Goal: Task Accomplishment & Management: Manage account settings

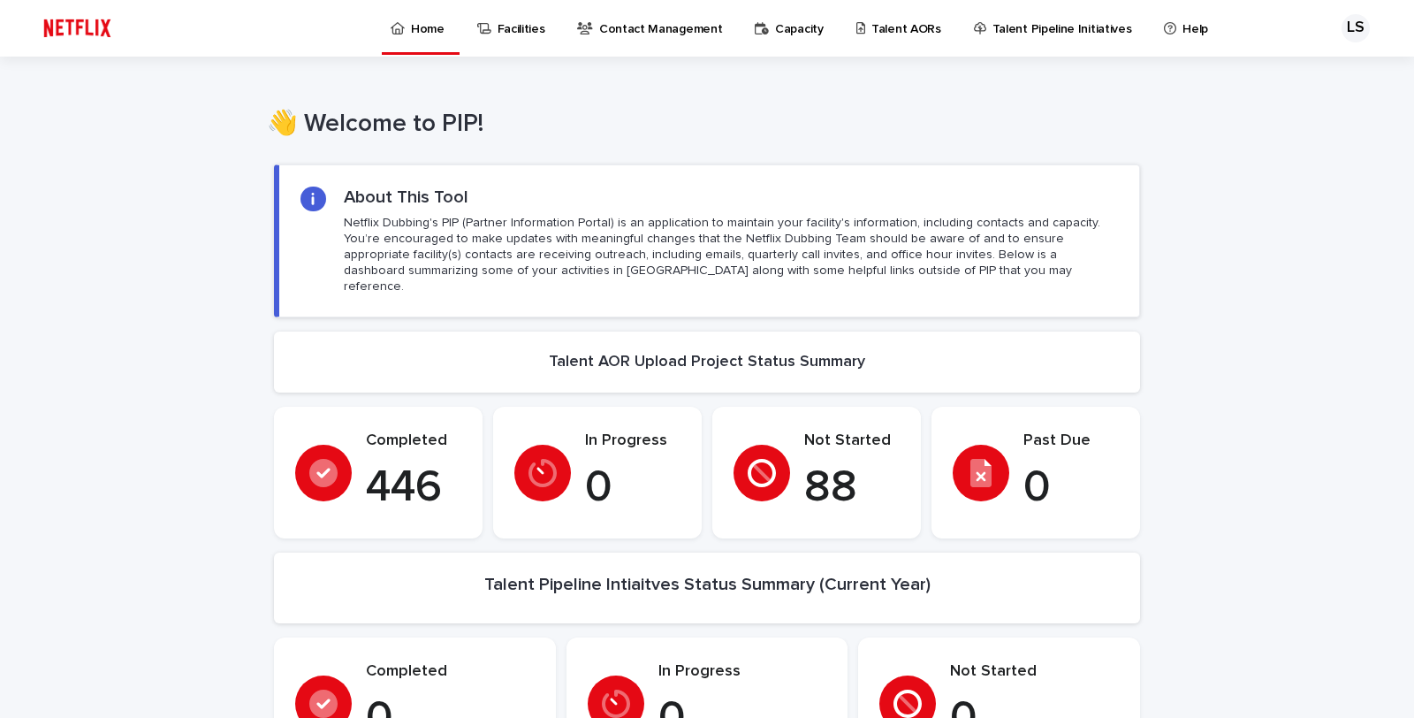
click at [880, 38] on link "Talent AORs" at bounding box center [901, 27] width 95 height 55
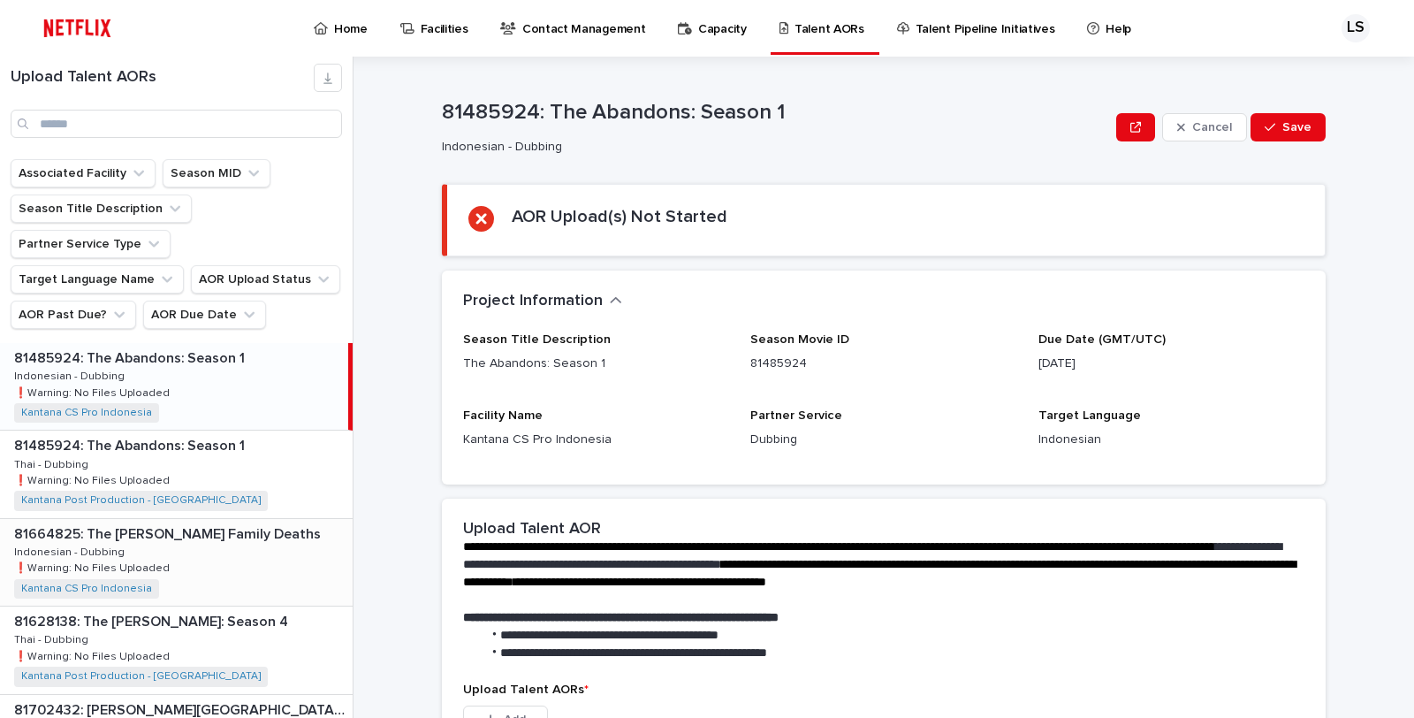
click at [249, 526] on div "81664825: The [PERSON_NAME] Family Deaths 81664825: The [PERSON_NAME] Family De…" at bounding box center [176, 562] width 353 height 87
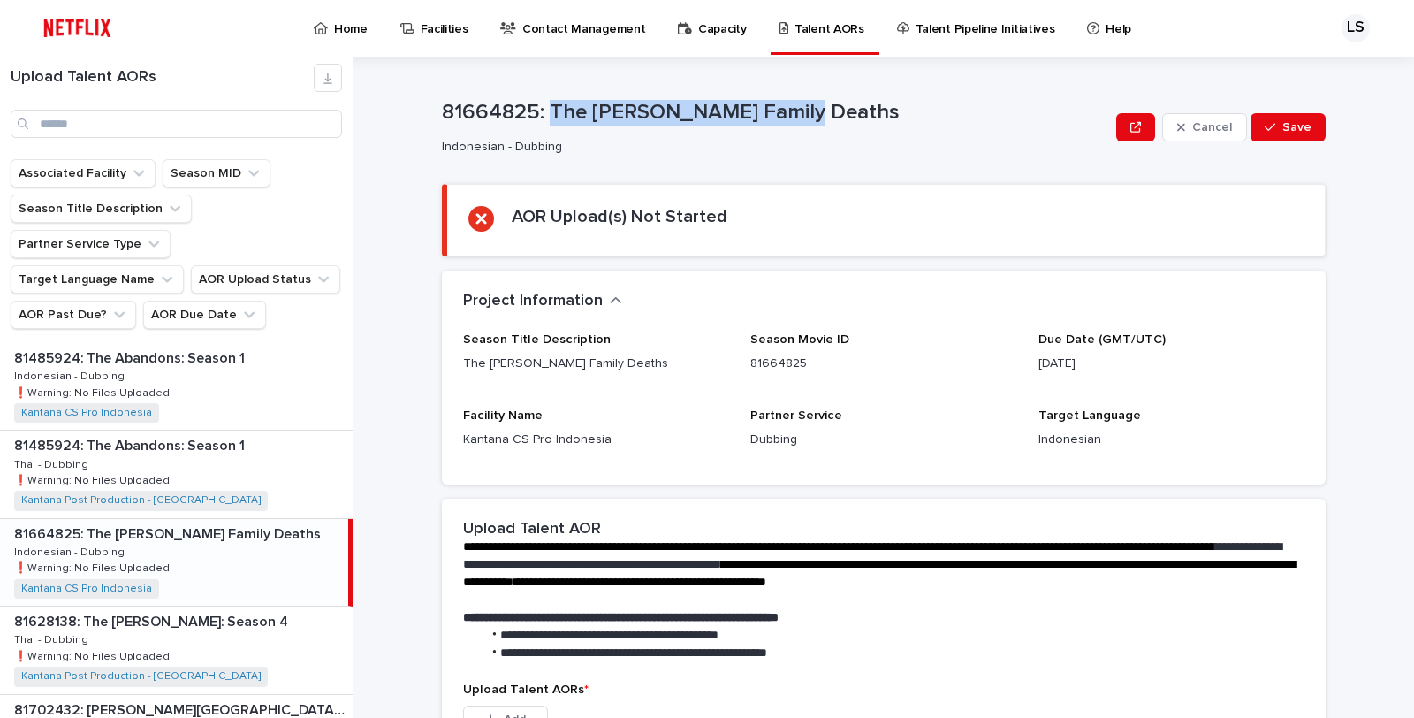
drag, startPoint x: 543, startPoint y: 110, endPoint x: 794, endPoint y: 125, distance: 250.5
click at [794, 125] on p "81664825: The [PERSON_NAME] Family Deaths" at bounding box center [775, 113] width 667 height 26
click at [894, 152] on p "Indonesian - Dubbing" at bounding box center [772, 147] width 660 height 15
drag, startPoint x: 1102, startPoint y: 360, endPoint x: 965, endPoint y: 364, distance: 137.0
click at [965, 364] on div "Season Title Description The [PERSON_NAME] Family Deaths Season Movie ID 816648…" at bounding box center [883, 397] width 841 height 131
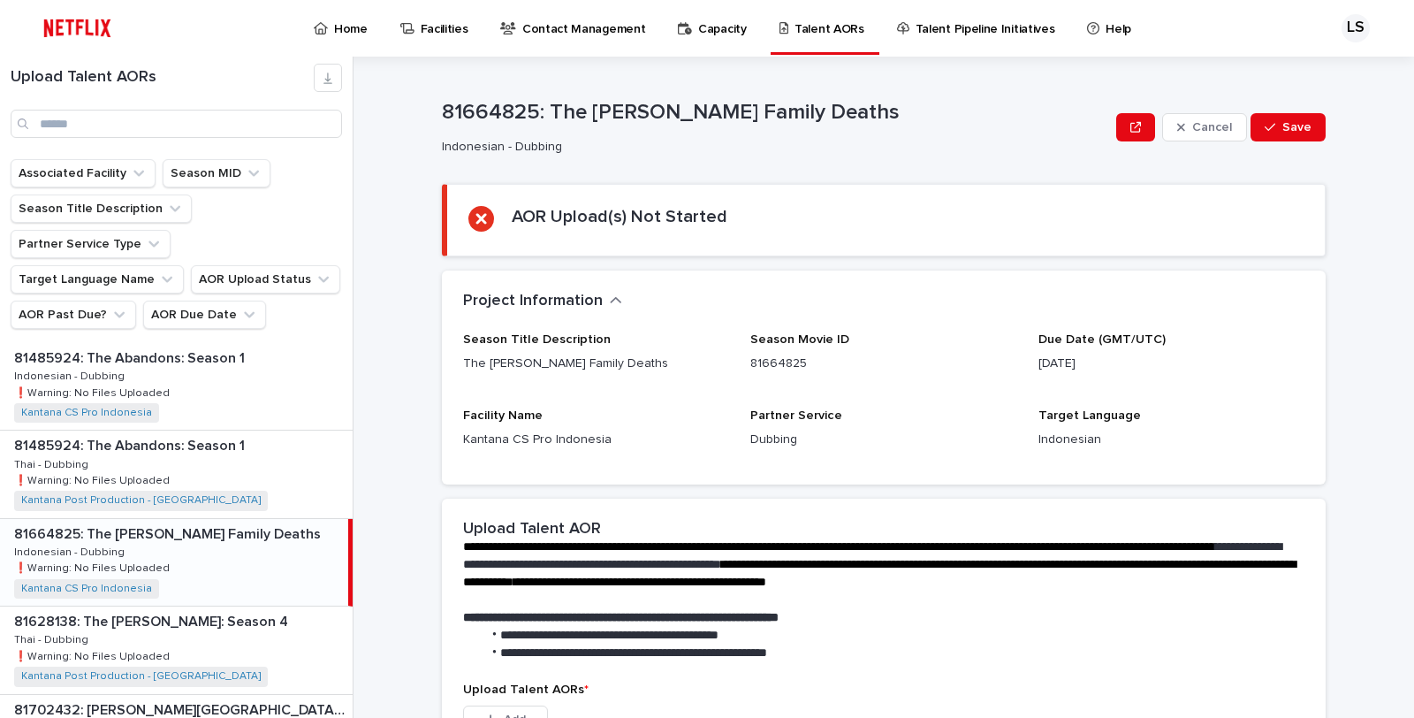
click at [986, 408] on p "Partner Service" at bounding box center [883, 415] width 266 height 15
drag, startPoint x: 1049, startPoint y: 444, endPoint x: 1103, endPoint y: 461, distance: 56.7
click at [1103, 461] on div "Target Language Indonesian" at bounding box center [1171, 435] width 266 height 55
click at [1105, 462] on div "Target Language Indonesian" at bounding box center [1171, 435] width 266 height 55
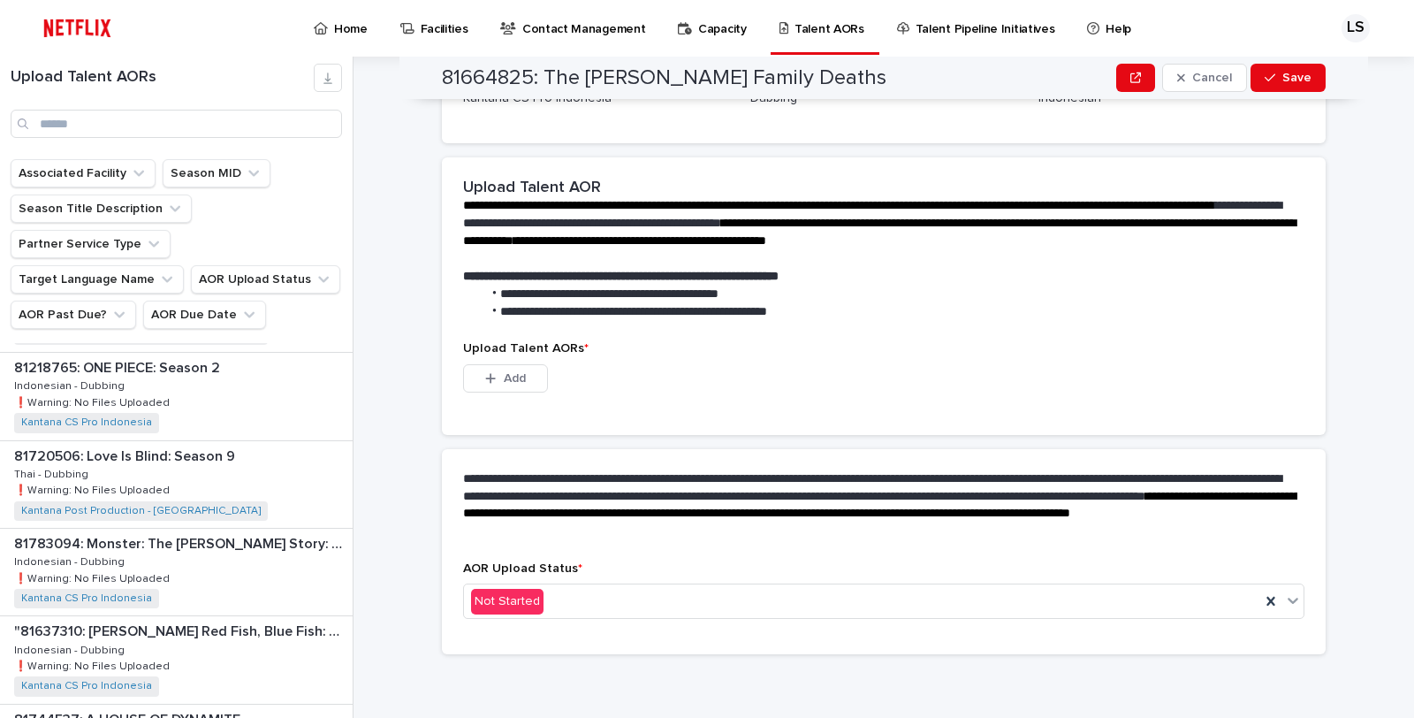
scroll to position [1314, 0]
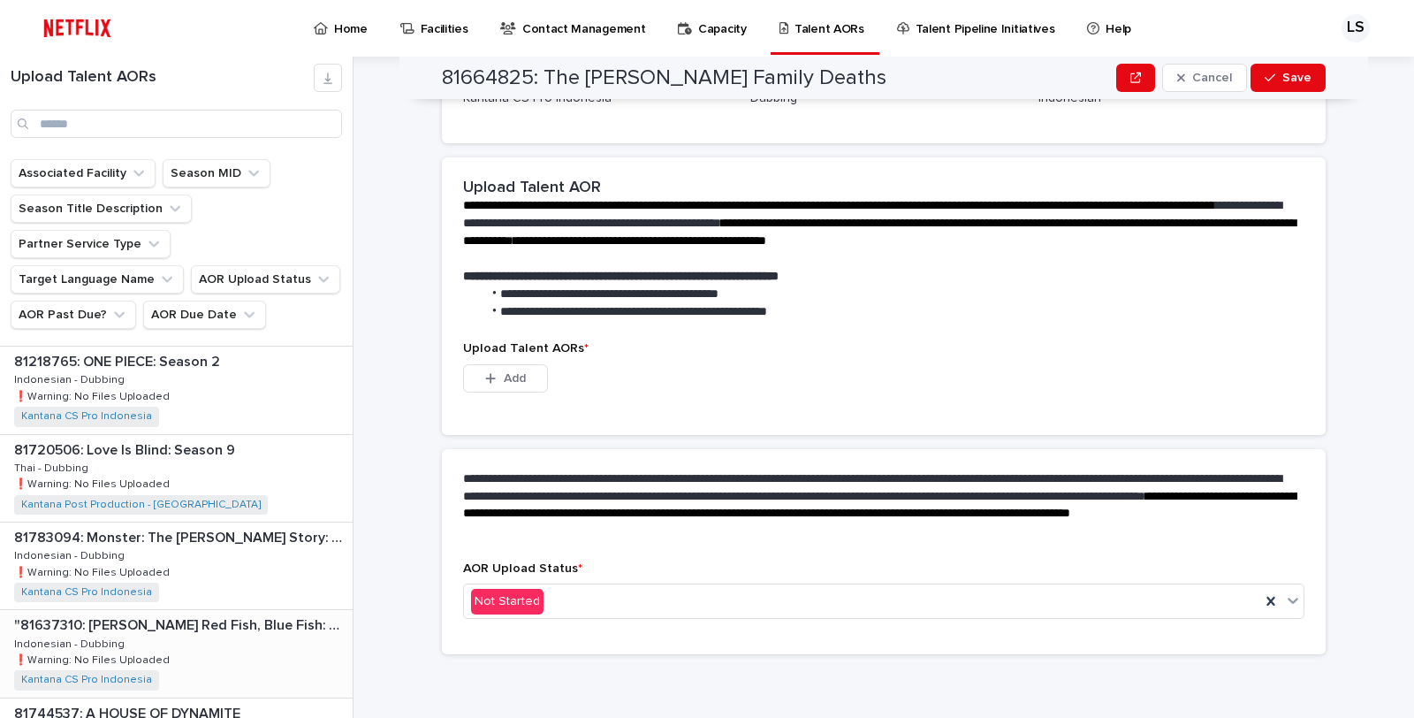
click at [258, 610] on div ""81637310: [PERSON_NAME] Red Fish, Blue Fish: Season 3" "81637310: [PERSON_NAME…" at bounding box center [176, 653] width 353 height 87
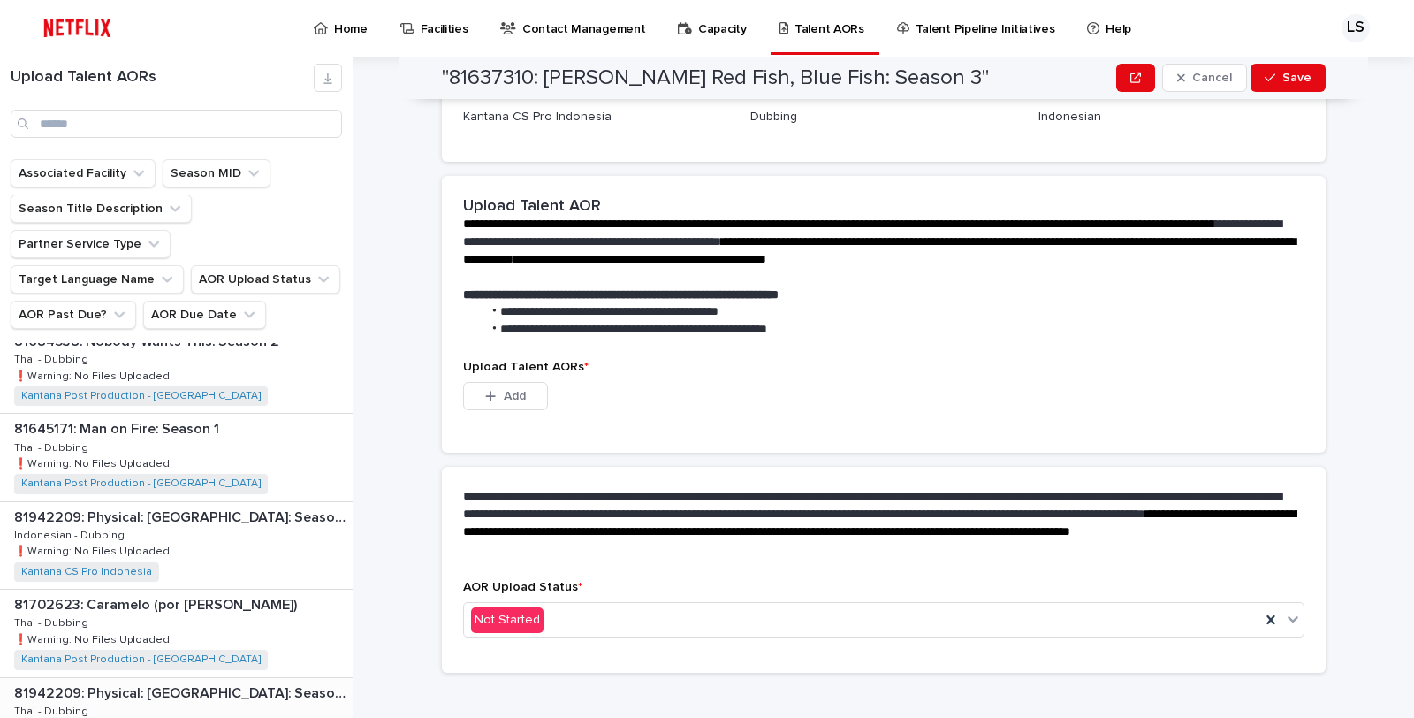
scroll to position [1204, 0]
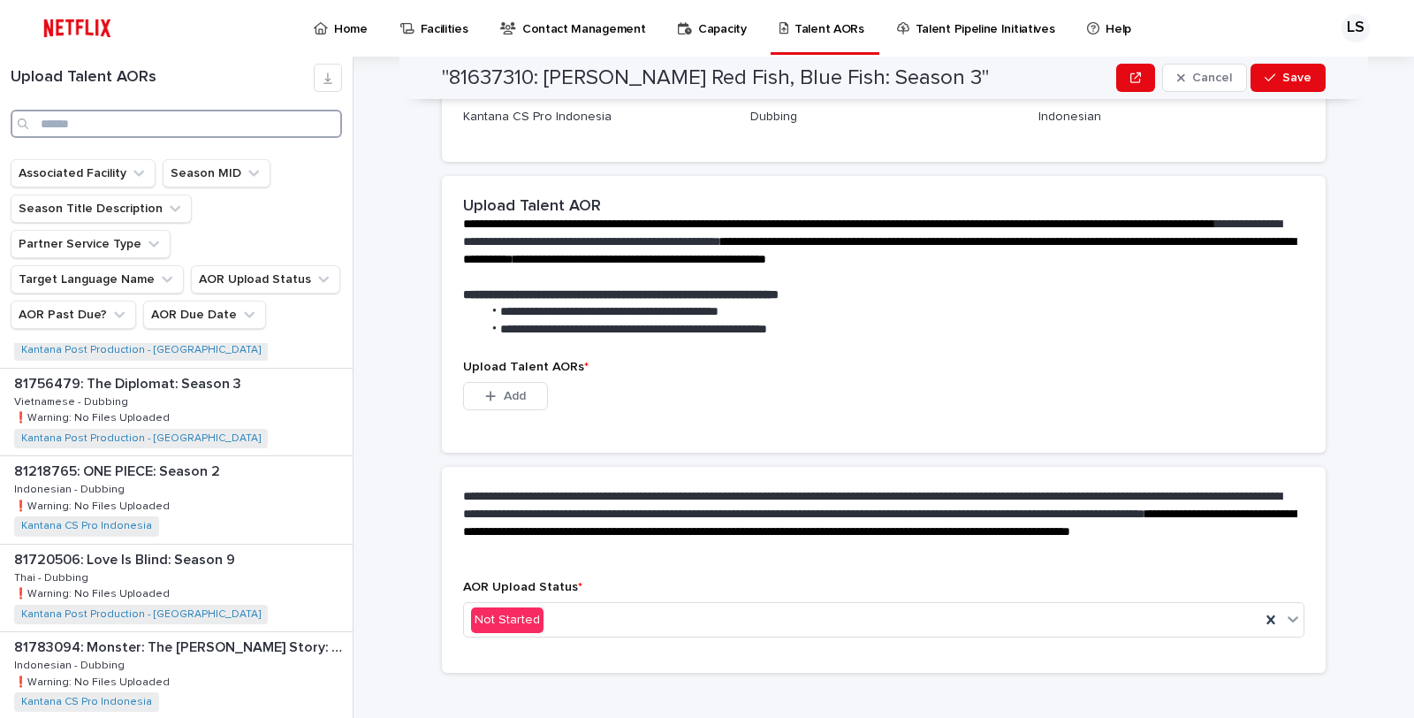
click at [241, 125] on input "Search" at bounding box center [176, 124] width 331 height 28
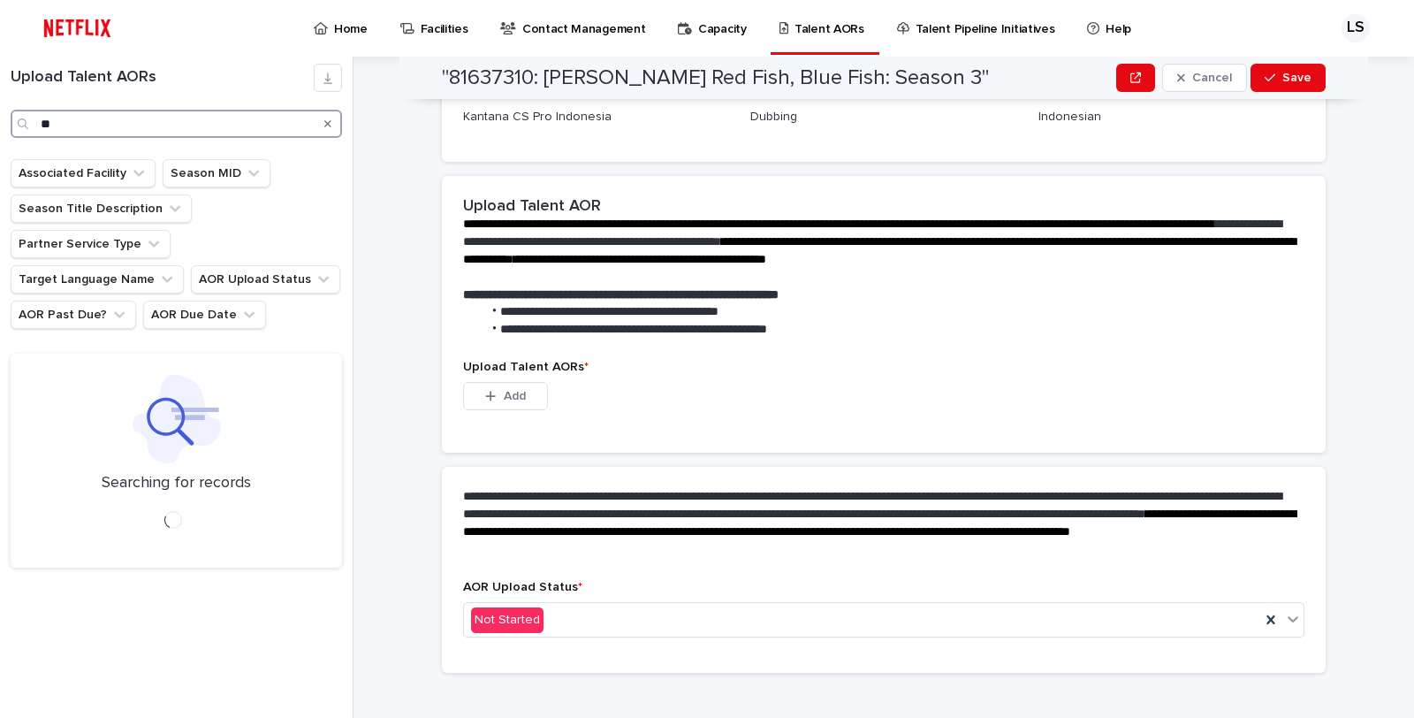
type input "*"
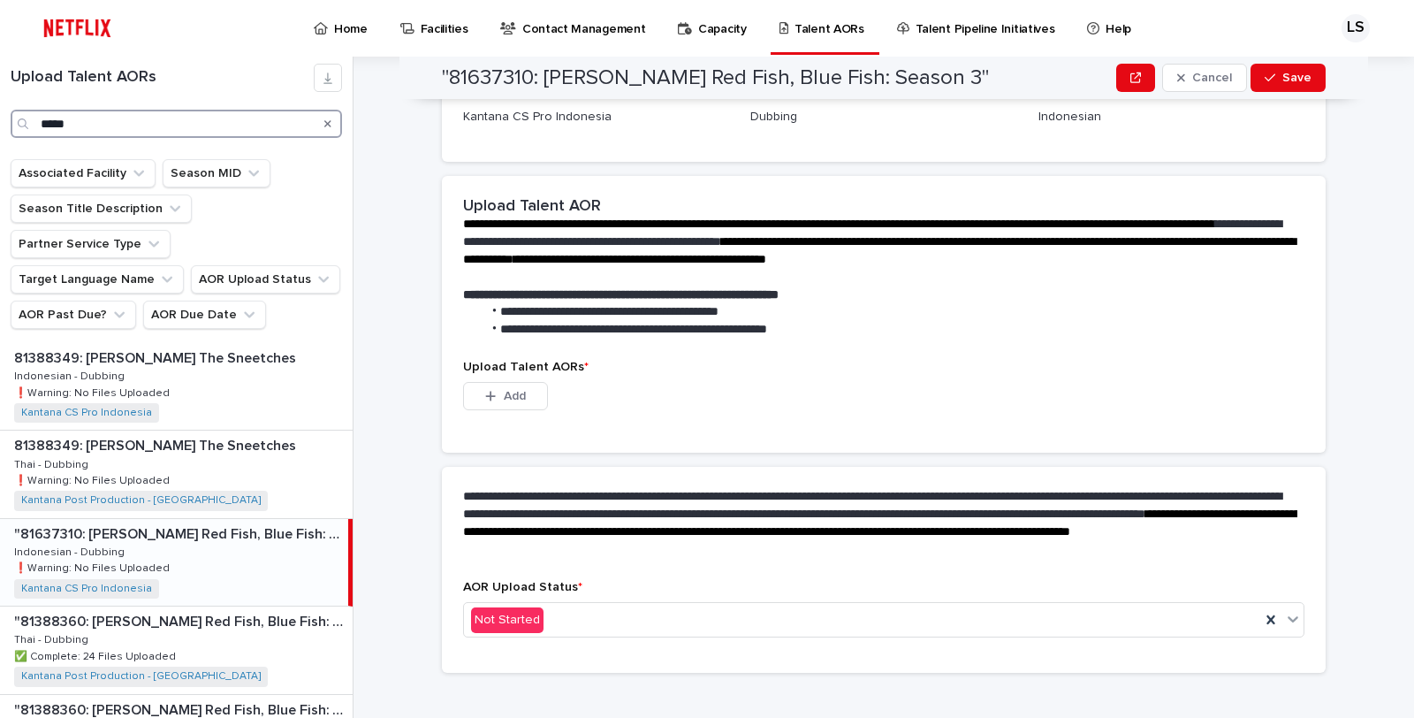
type input "*****"
click at [224, 527] on div ""81637310: [PERSON_NAME] Red Fish, Blue Fish: Season 3" "81637310: [PERSON_NAME…" at bounding box center [174, 562] width 348 height 87
click at [246, 519] on div ""81637310: [PERSON_NAME] Red Fish, Blue Fish: Season 3" "81637310: [PERSON_NAME…" at bounding box center [174, 562] width 348 height 87
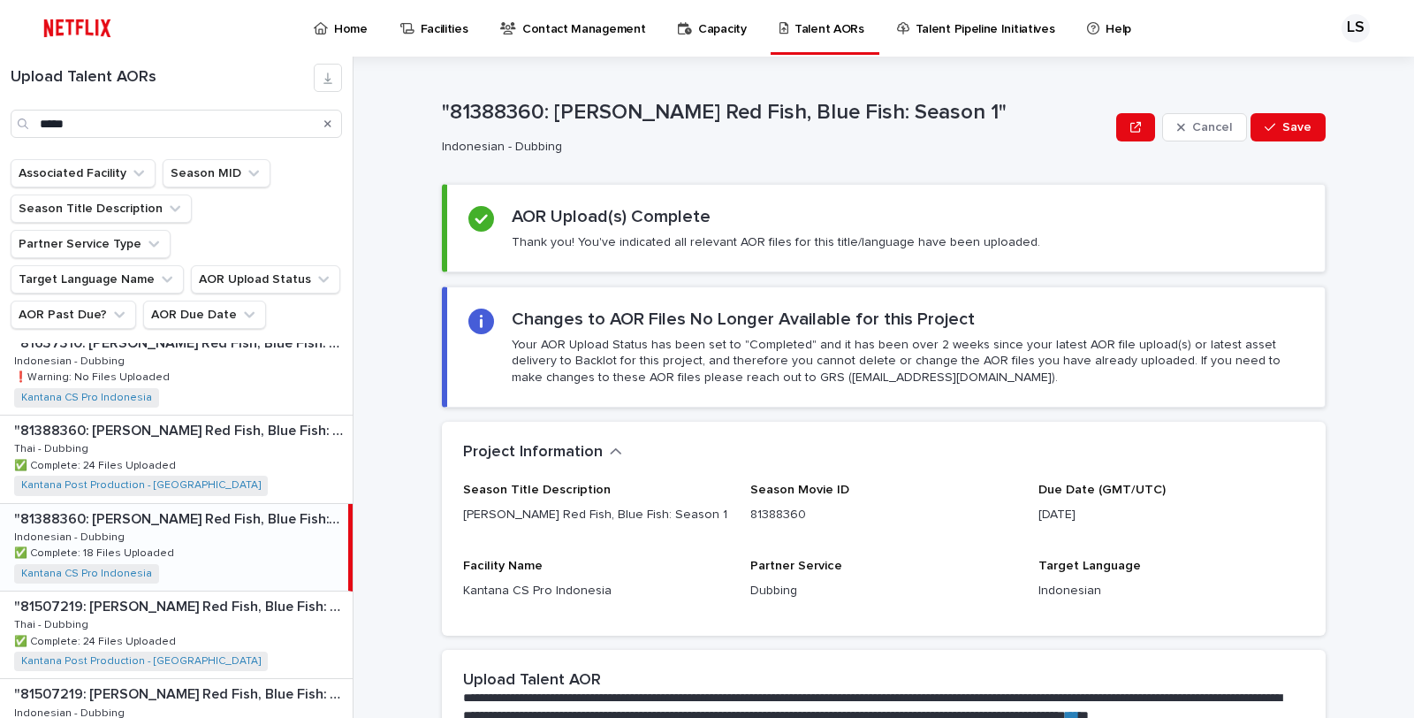
scroll to position [201, 0]
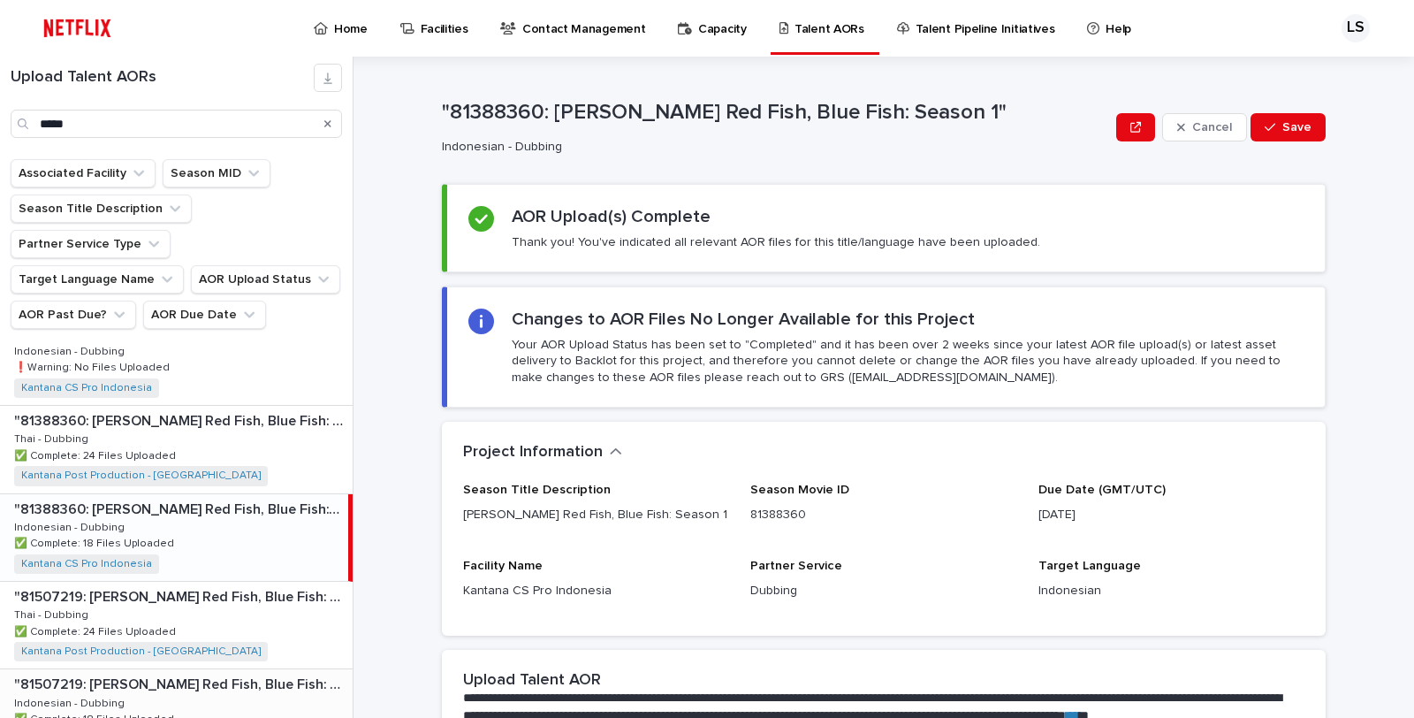
click at [247, 669] on div ""81507219: [PERSON_NAME] Red Fish, Blue Fish: Season 2" "81507219: [PERSON_NAME…" at bounding box center [176, 712] width 353 height 87
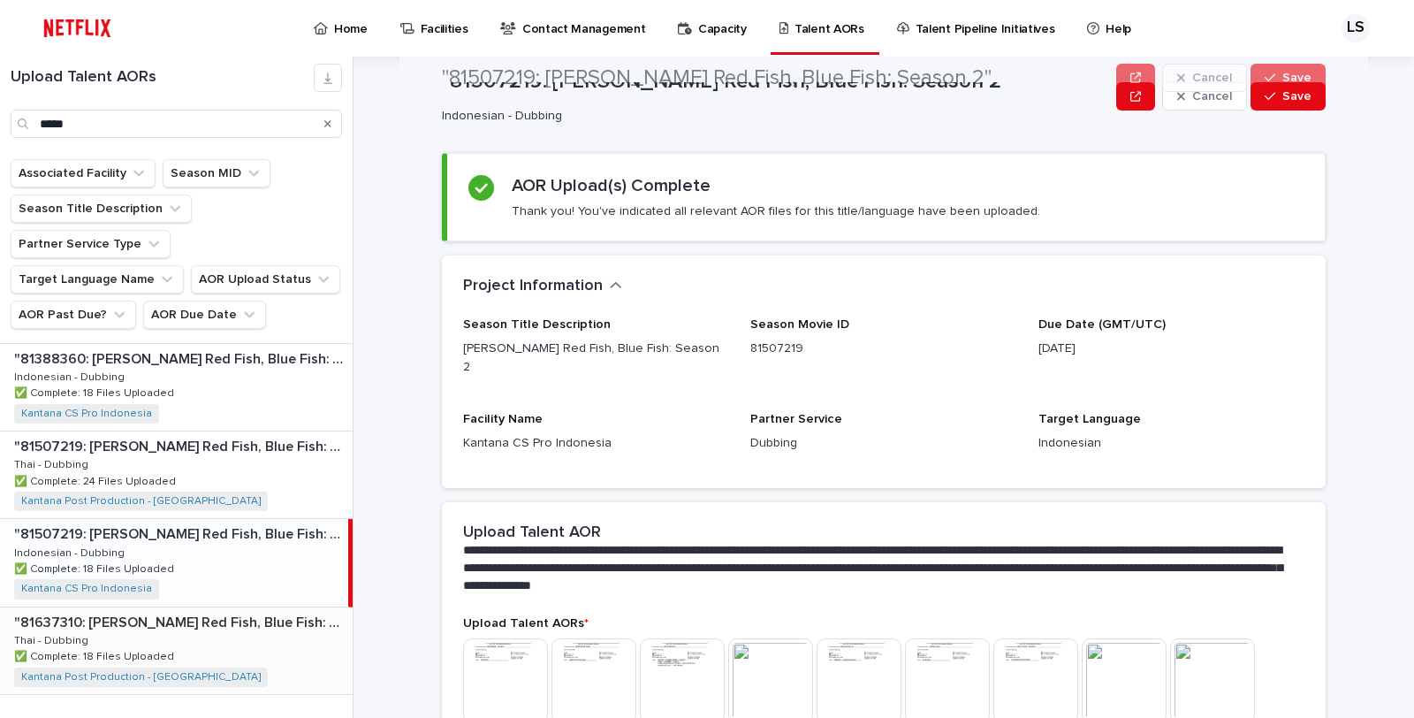
scroll to position [289, 0]
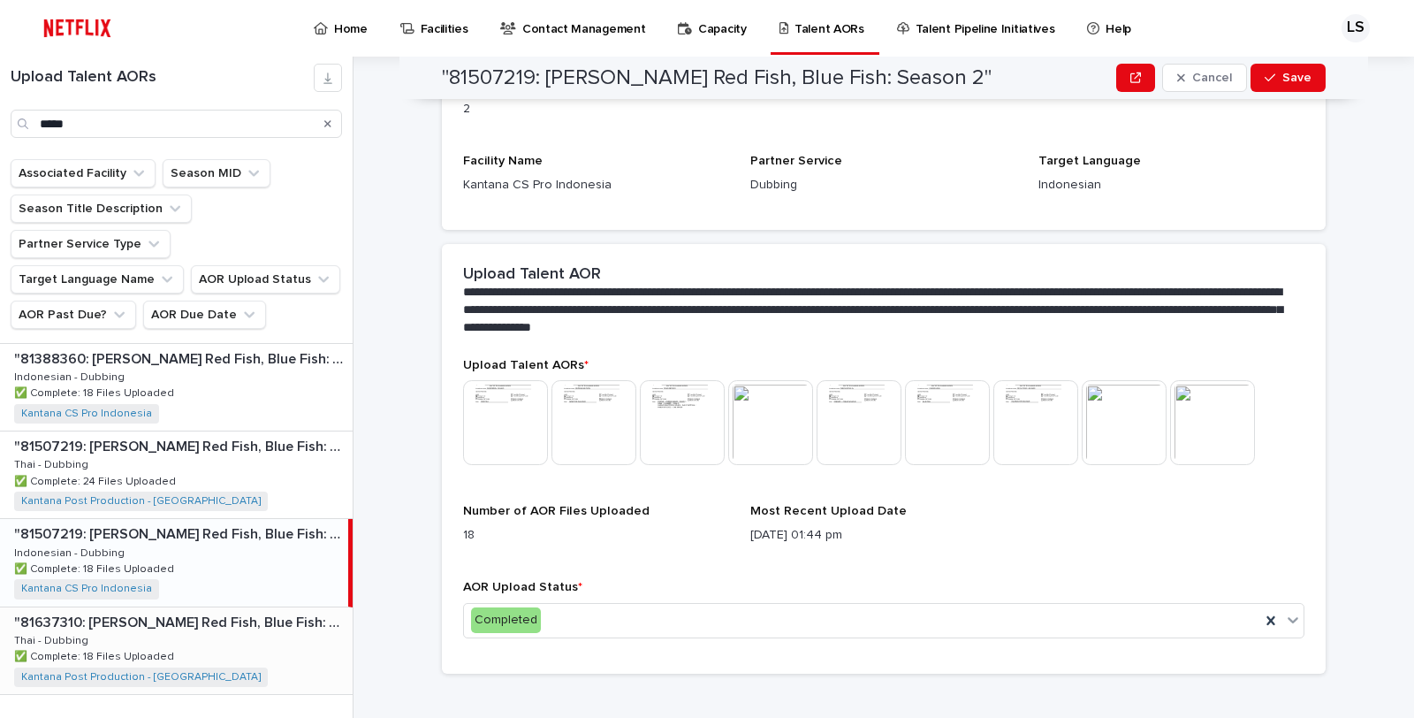
click at [235, 614] on div ""81637310: [PERSON_NAME] Red Fish, Blue Fish: Season 3" "81637310: [PERSON_NAME…" at bounding box center [176, 650] width 353 height 87
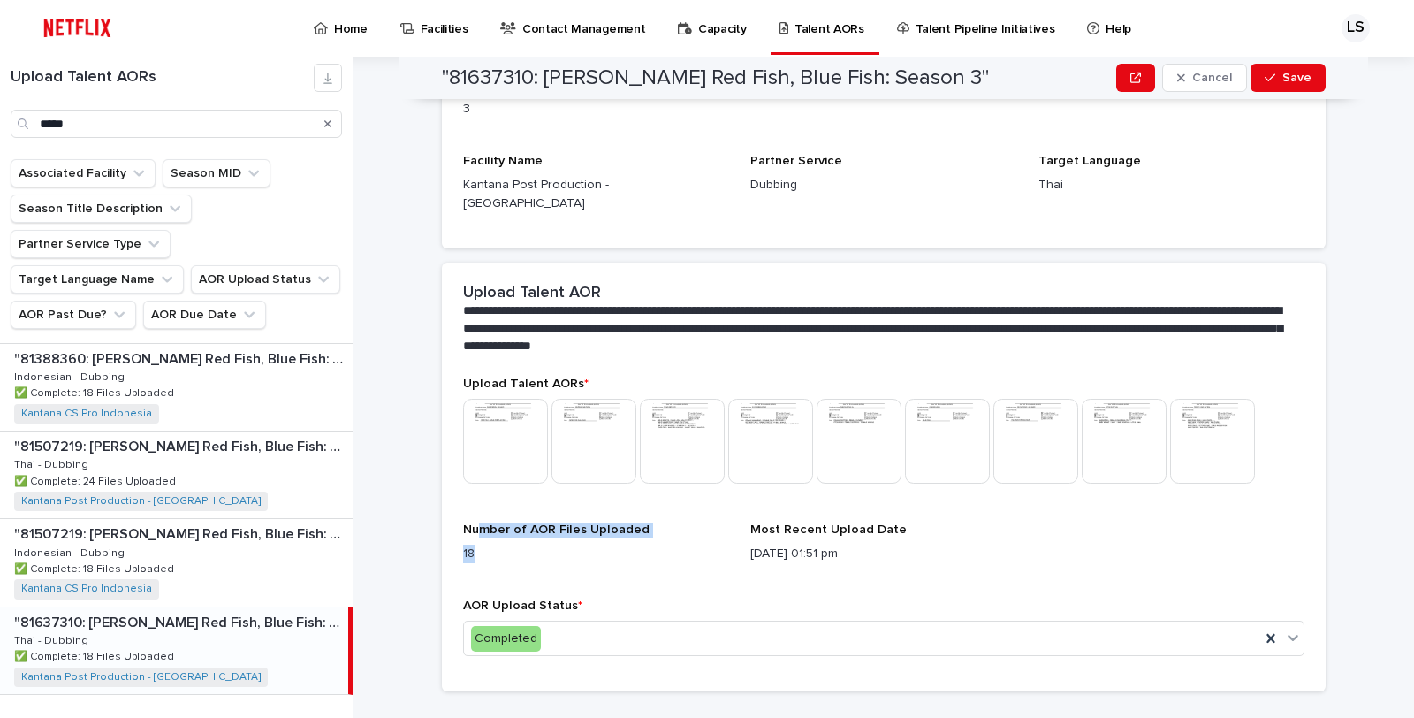
drag, startPoint x: 526, startPoint y: 506, endPoint x: 716, endPoint y: 542, distance: 193.2
click at [659, 522] on div "Number of AOR Files Uploaded 18" at bounding box center [596, 549] width 266 height 55
click at [725, 546] on div "Upload Talent AORs * This file cannot be opened Download File Number of AOR Fil…" at bounding box center [883, 523] width 841 height 294
click at [521, 408] on img at bounding box center [505, 441] width 85 height 85
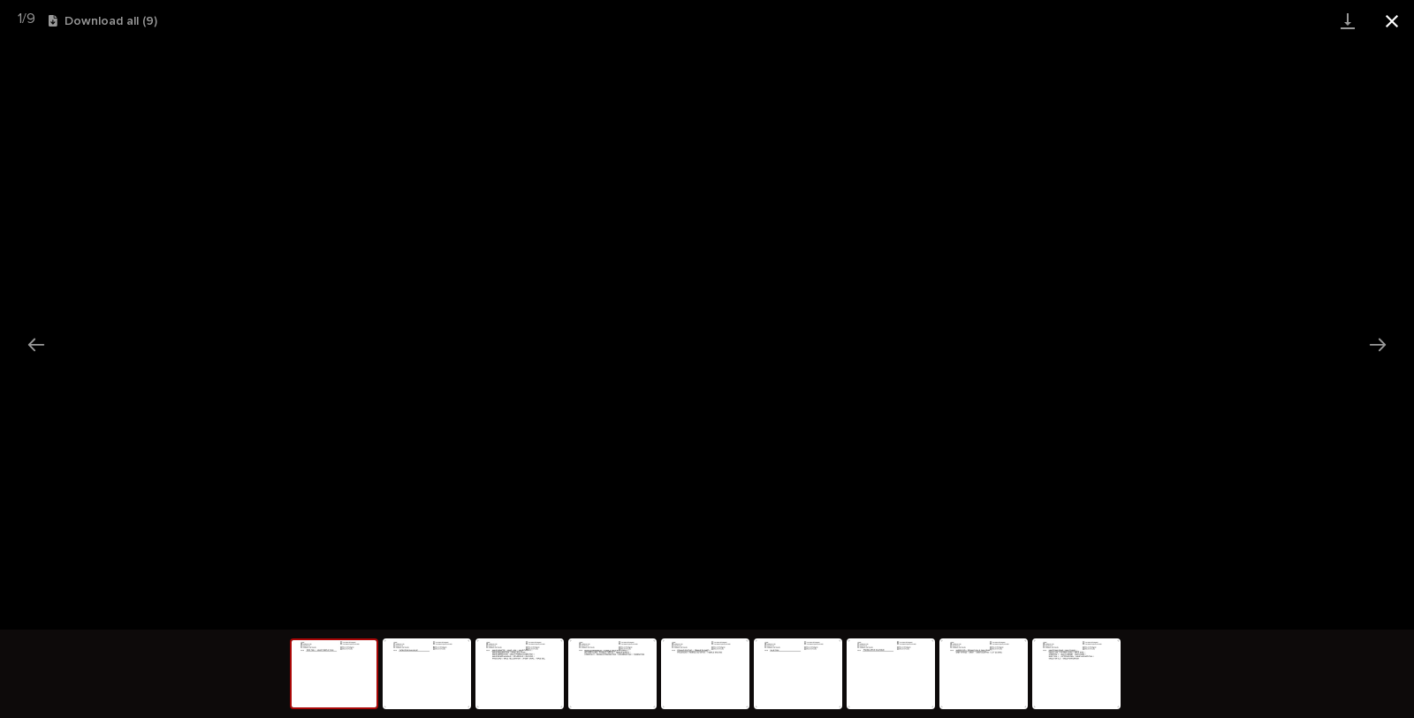
click at [1394, 23] on button "Close gallery" at bounding box center [1392, 21] width 44 height 42
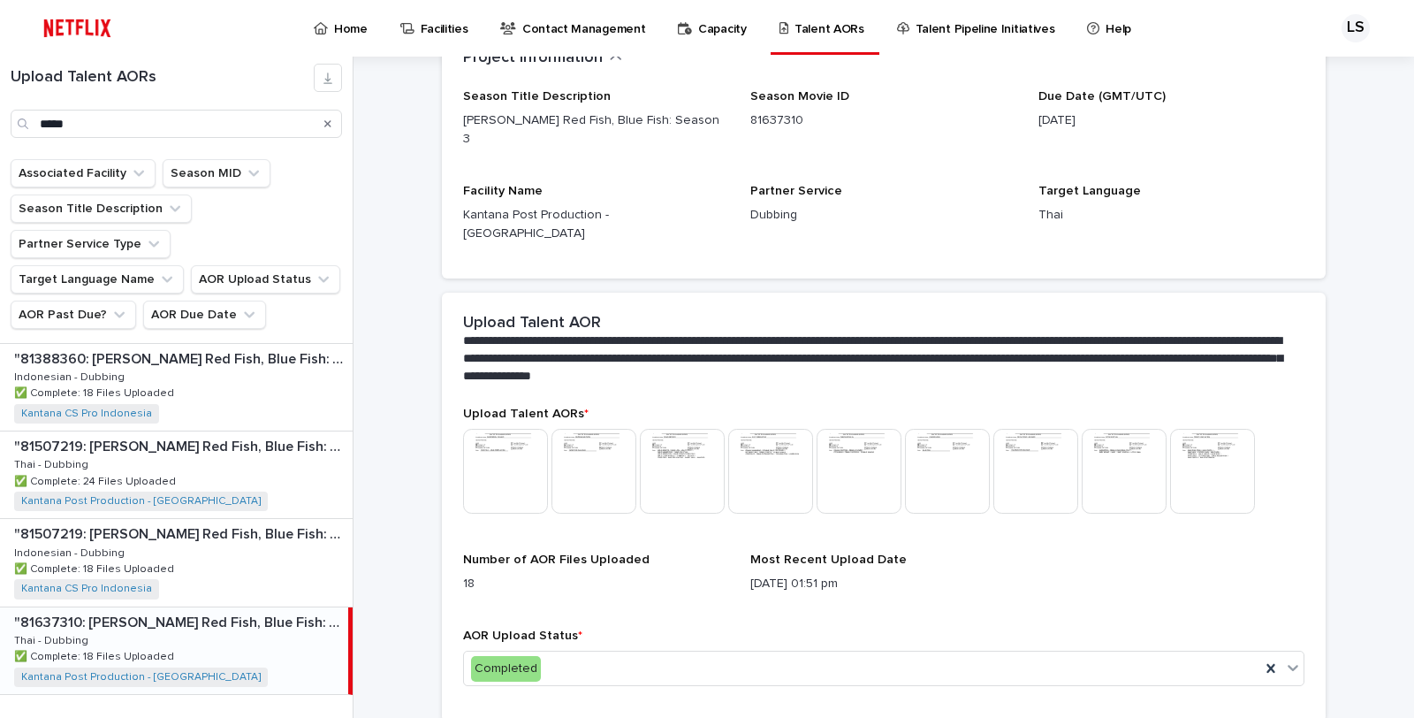
scroll to position [289, 0]
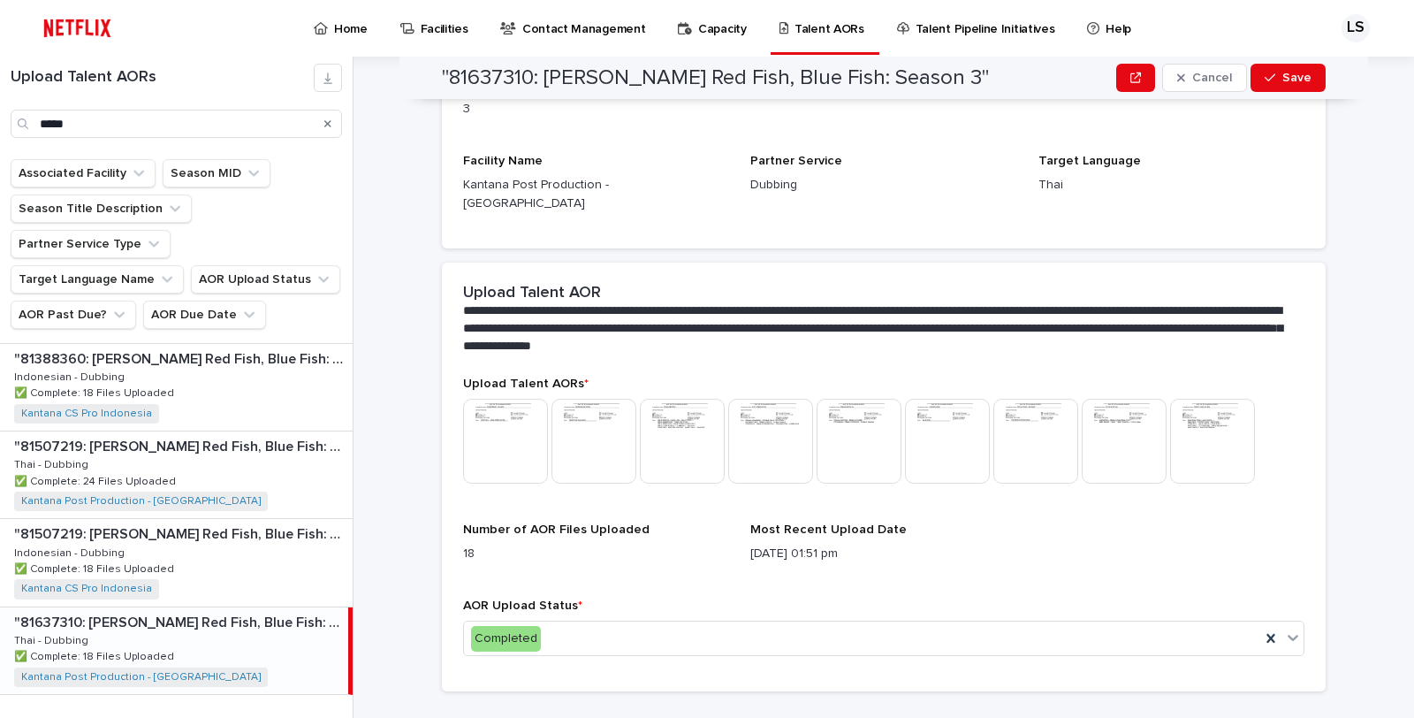
click at [1231, 399] on img at bounding box center [1212, 441] width 85 height 85
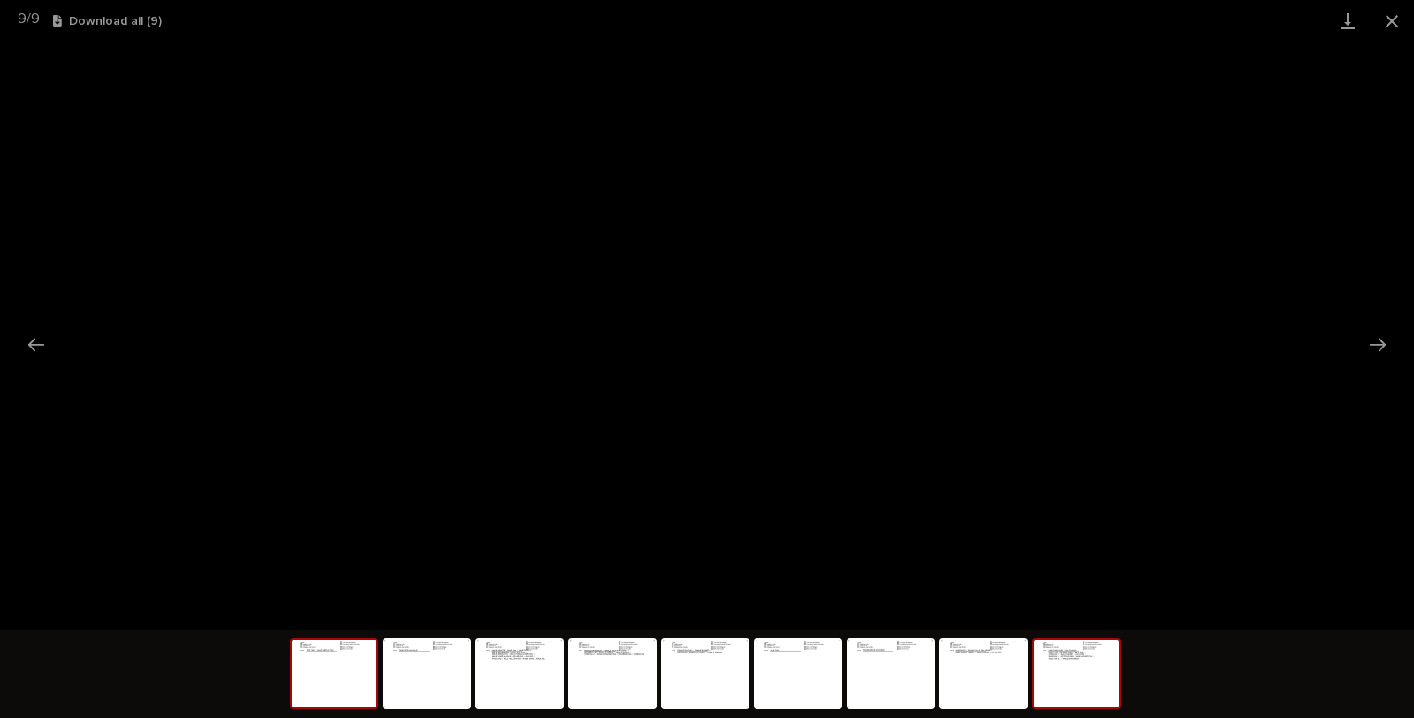
click at [342, 678] on img at bounding box center [334, 673] width 85 height 67
drag, startPoint x: 436, startPoint y: 685, endPoint x: 445, endPoint y: 686, distance: 9.8
click at [436, 686] on img at bounding box center [426, 673] width 85 height 67
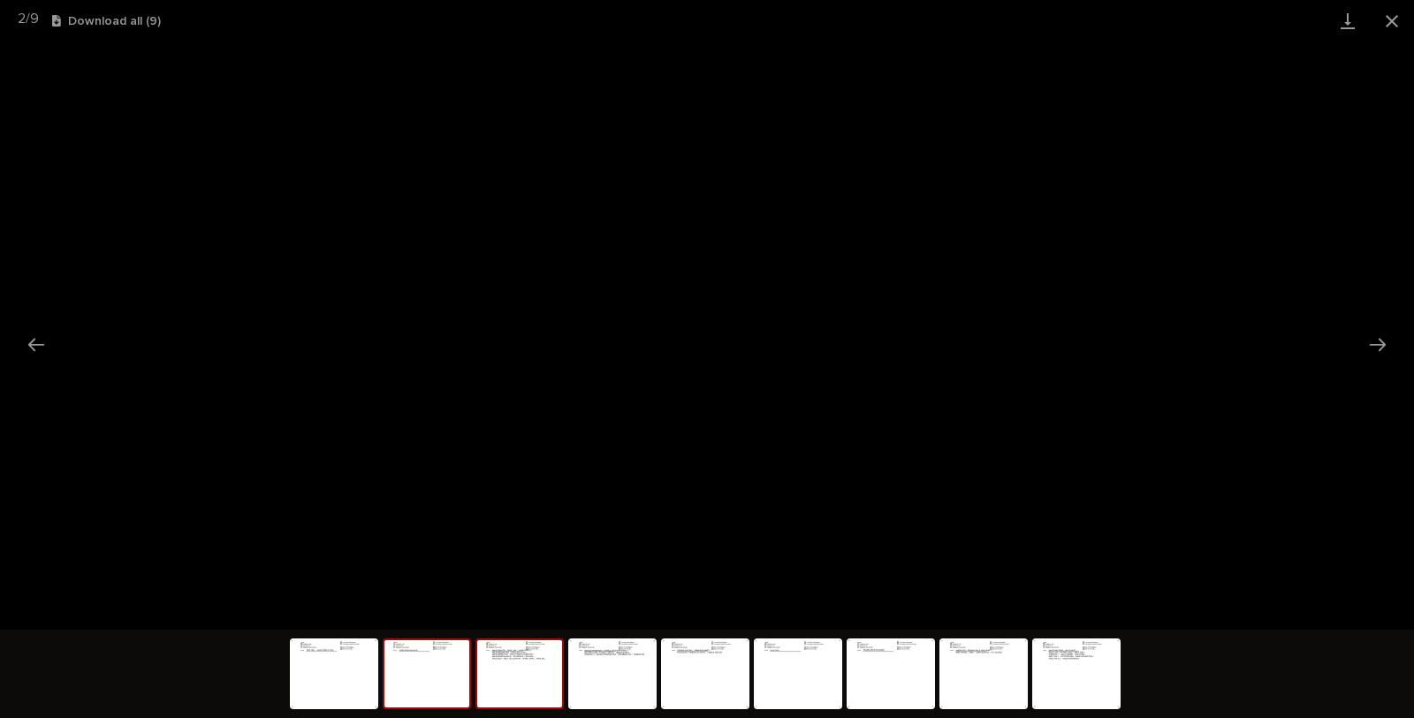
click at [524, 691] on img at bounding box center [519, 673] width 85 height 67
click at [604, 685] on img at bounding box center [612, 673] width 85 height 67
click at [1394, 10] on button "Close gallery" at bounding box center [1392, 21] width 44 height 42
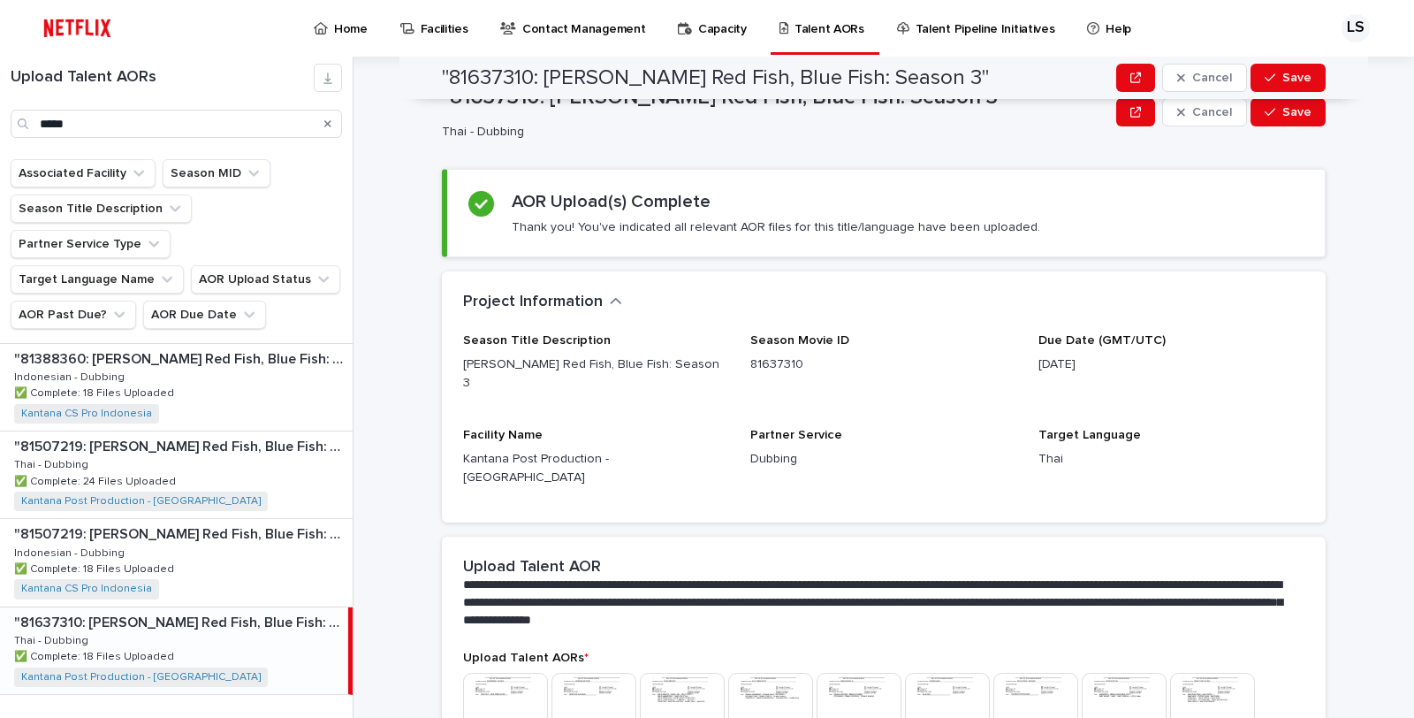
scroll to position [0, 0]
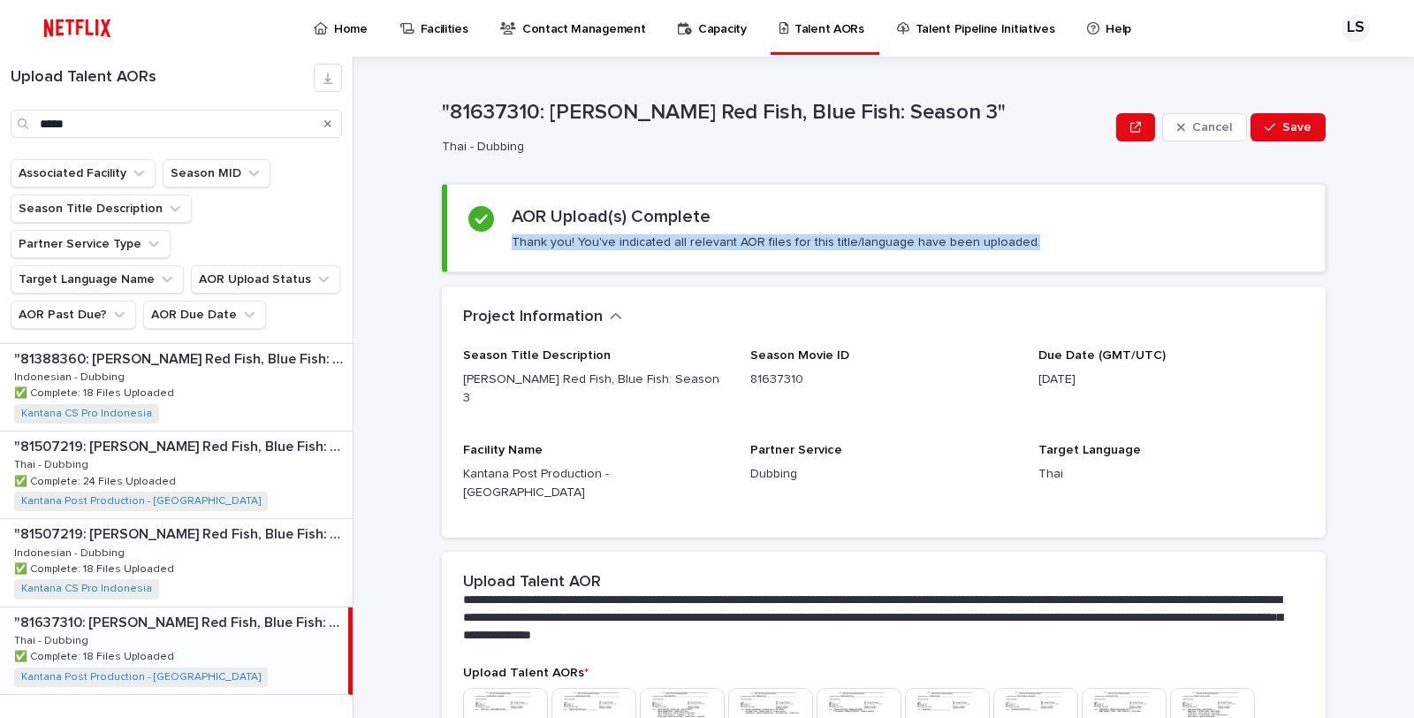
drag, startPoint x: 620, startPoint y: 240, endPoint x: 1097, endPoint y: 242, distance: 477.2
click at [1080, 242] on div "AOR Upload(s) Complete Thank you! You've indicated all relevant AOR files for t…" at bounding box center [885, 228] width 835 height 44
click at [1142, 239] on div "AOR Upload(s) Complete Thank you! You've indicated all relevant AOR files for t…" at bounding box center [885, 228] width 835 height 44
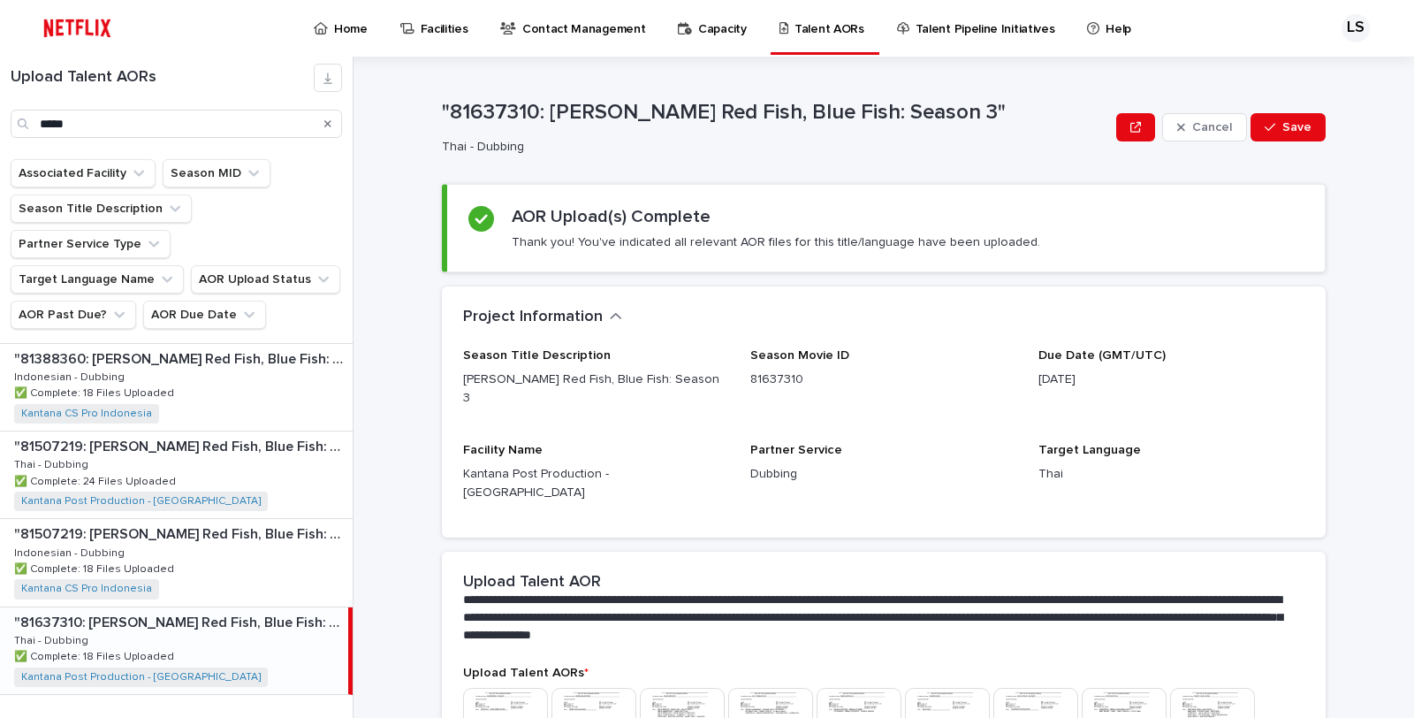
scroll to position [289, 0]
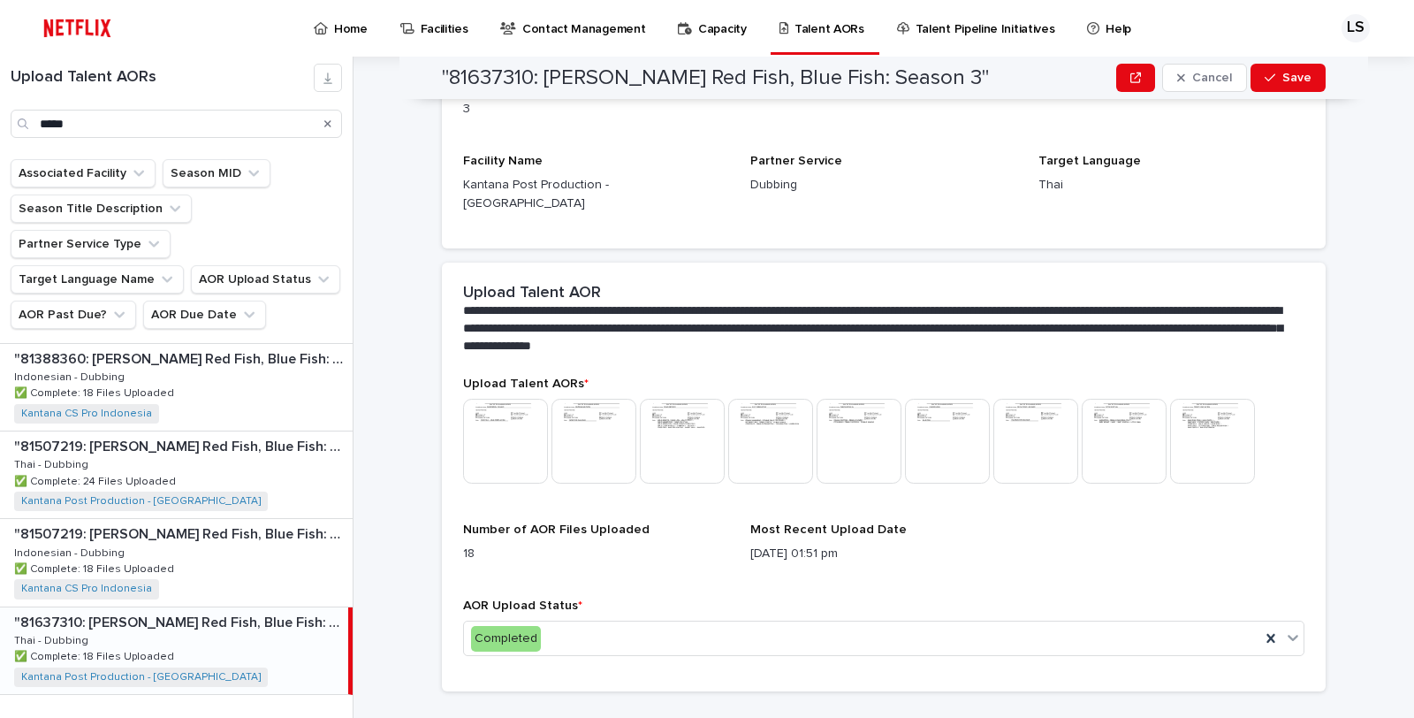
click at [509, 399] on img at bounding box center [505, 441] width 85 height 85
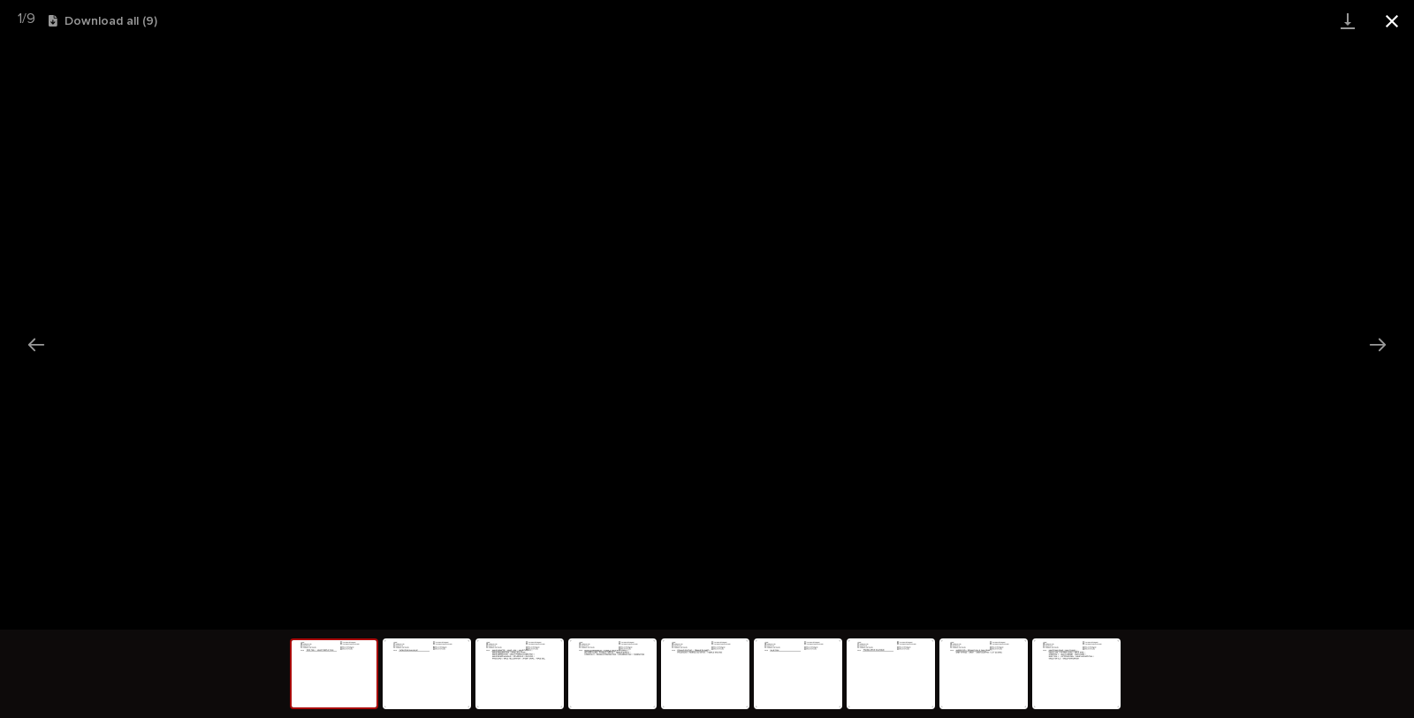
click at [1396, 19] on button "Close gallery" at bounding box center [1392, 21] width 44 height 42
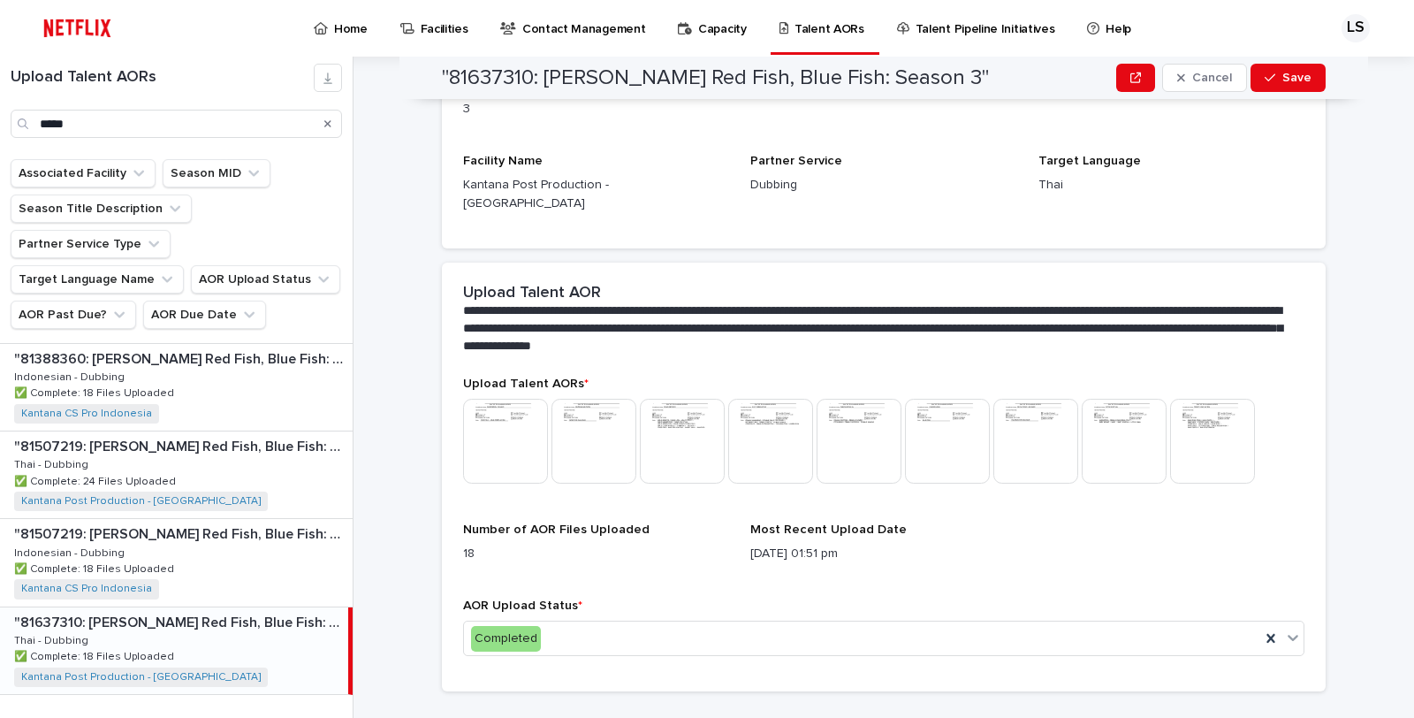
click at [490, 399] on img at bounding box center [505, 441] width 85 height 85
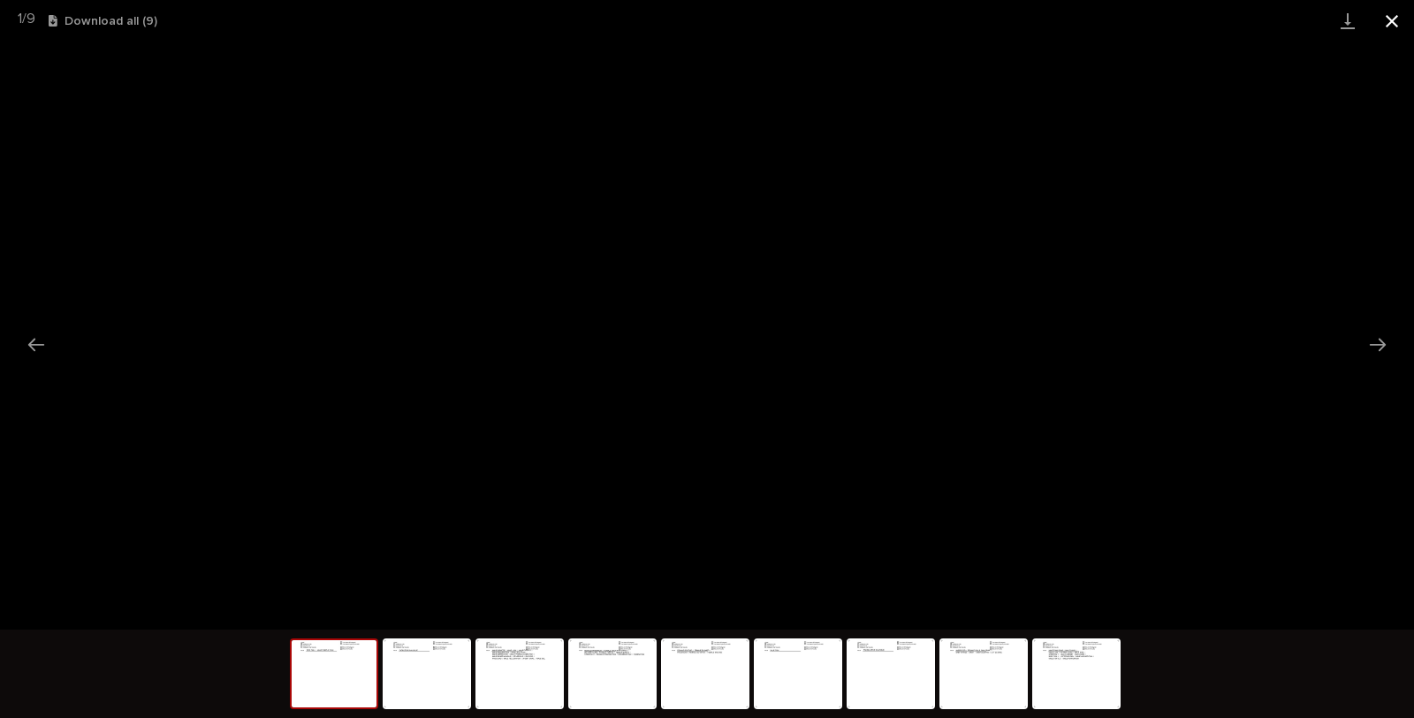
click at [1387, 19] on button "Close gallery" at bounding box center [1392, 21] width 44 height 42
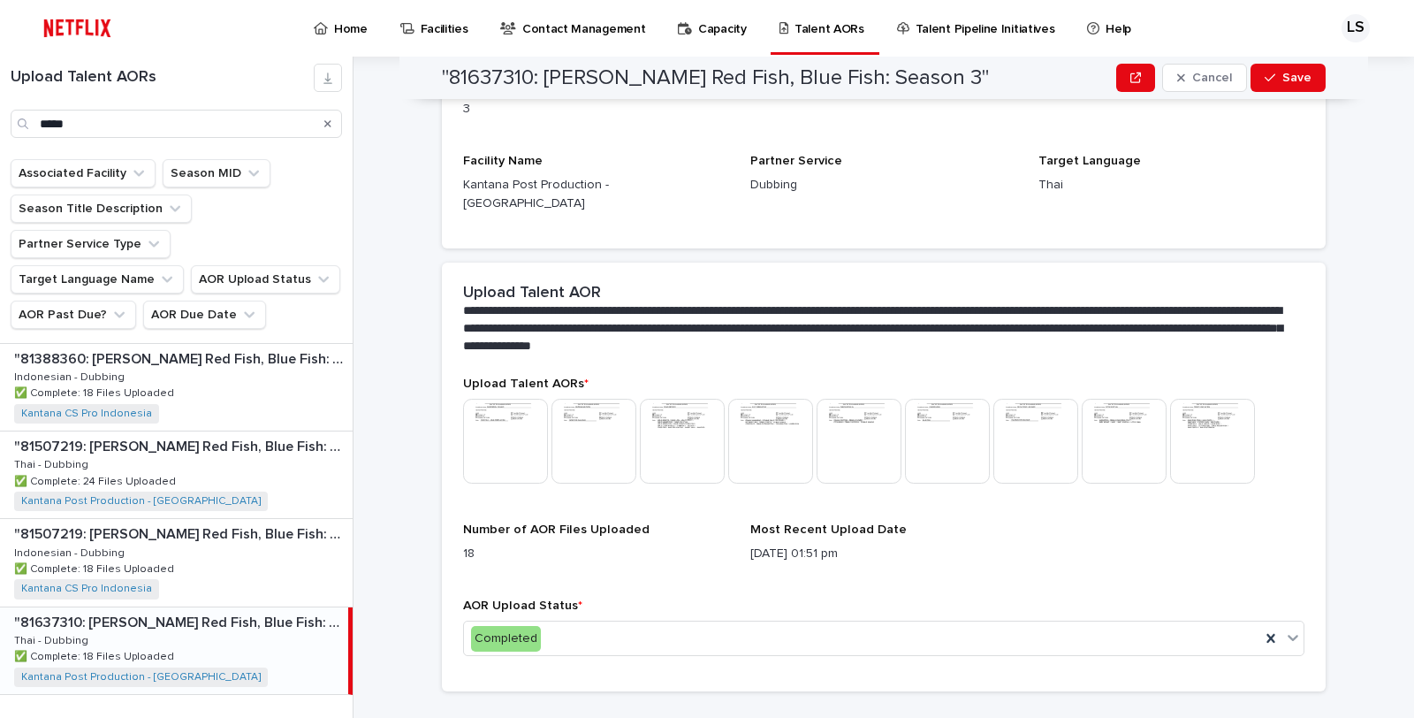
scroll to position [0, 0]
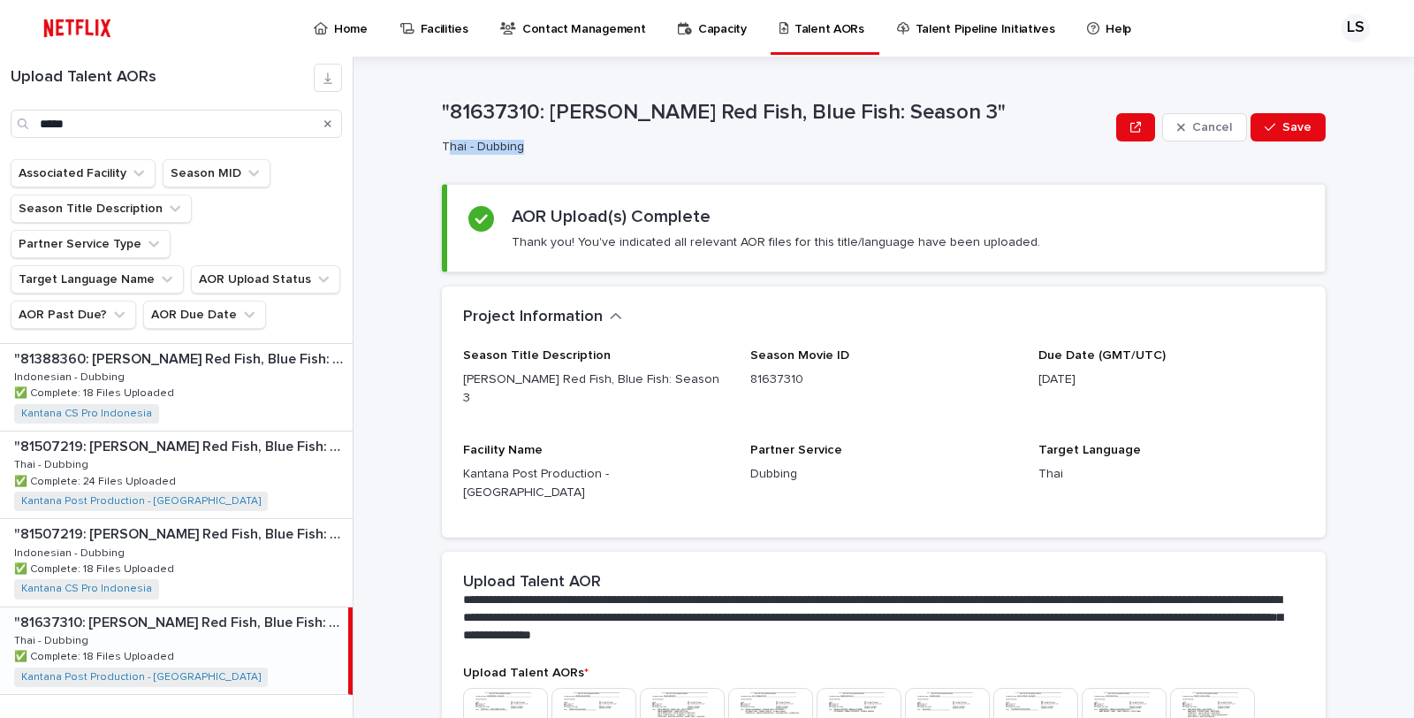
drag, startPoint x: 442, startPoint y: 140, endPoint x: 559, endPoint y: 154, distance: 118.4
click at [558, 154] on p "Thai - Dubbing" at bounding box center [772, 147] width 660 height 15
click at [599, 687] on img at bounding box center [593, 729] width 85 height 85
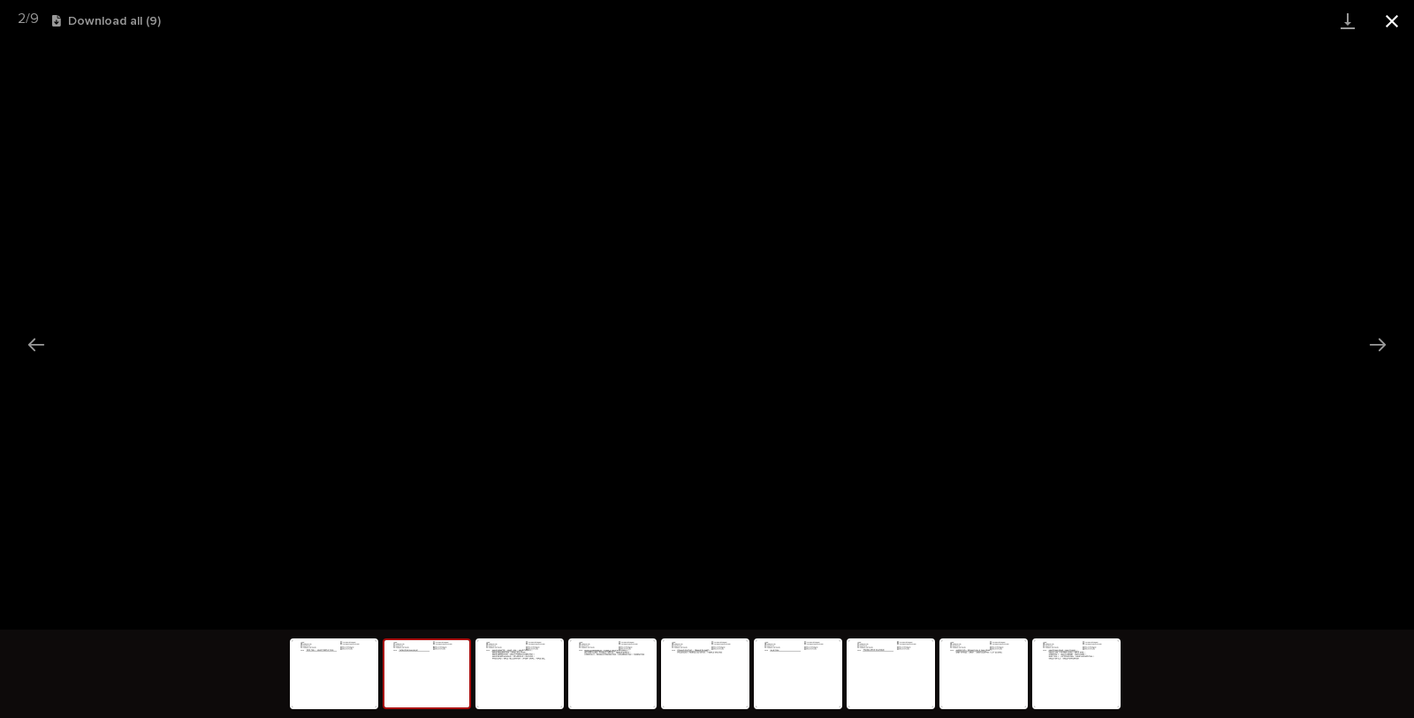
click at [1393, 21] on button "Close gallery" at bounding box center [1392, 21] width 44 height 42
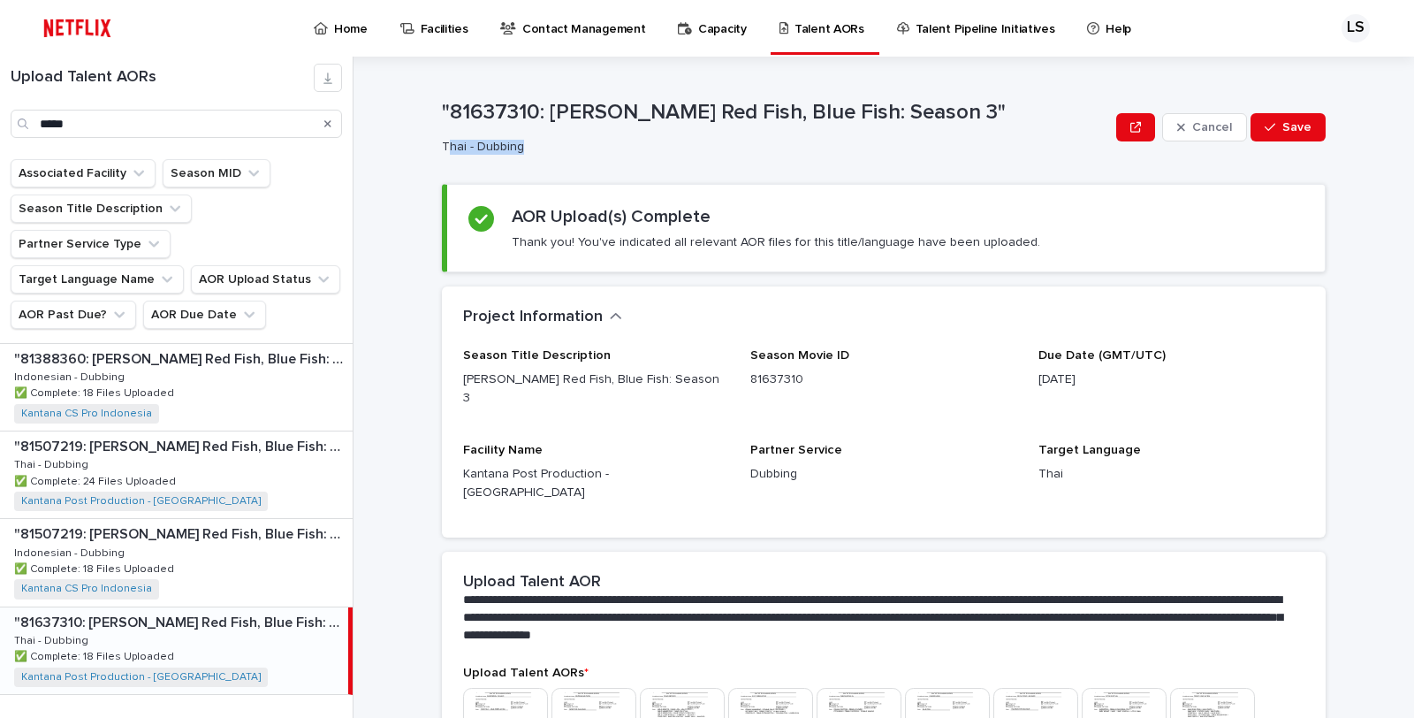
click at [1178, 125] on icon "button" at bounding box center [1181, 128] width 8 height 8
click at [1026, 136] on div "Thai - Dubbing" at bounding box center [772, 145] width 660 height 19
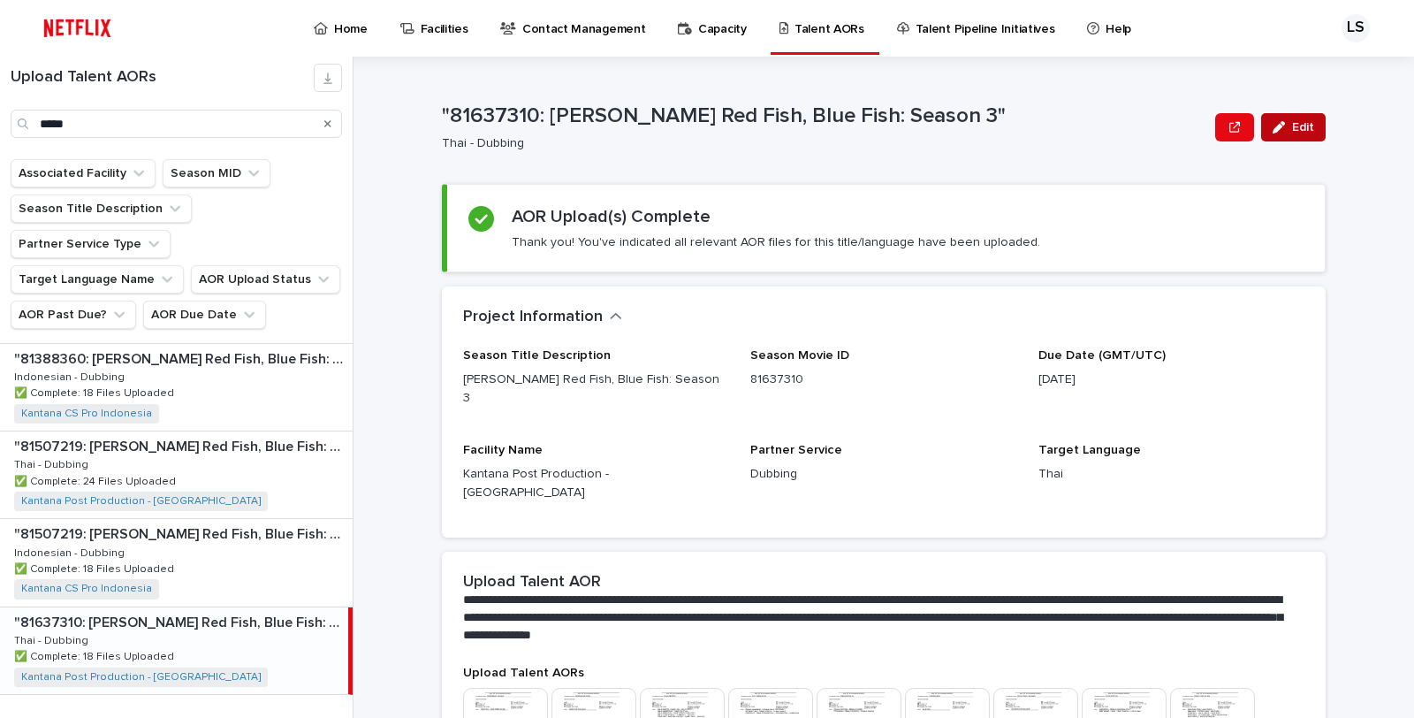
click at [1282, 130] on div "button" at bounding box center [1281, 127] width 19 height 12
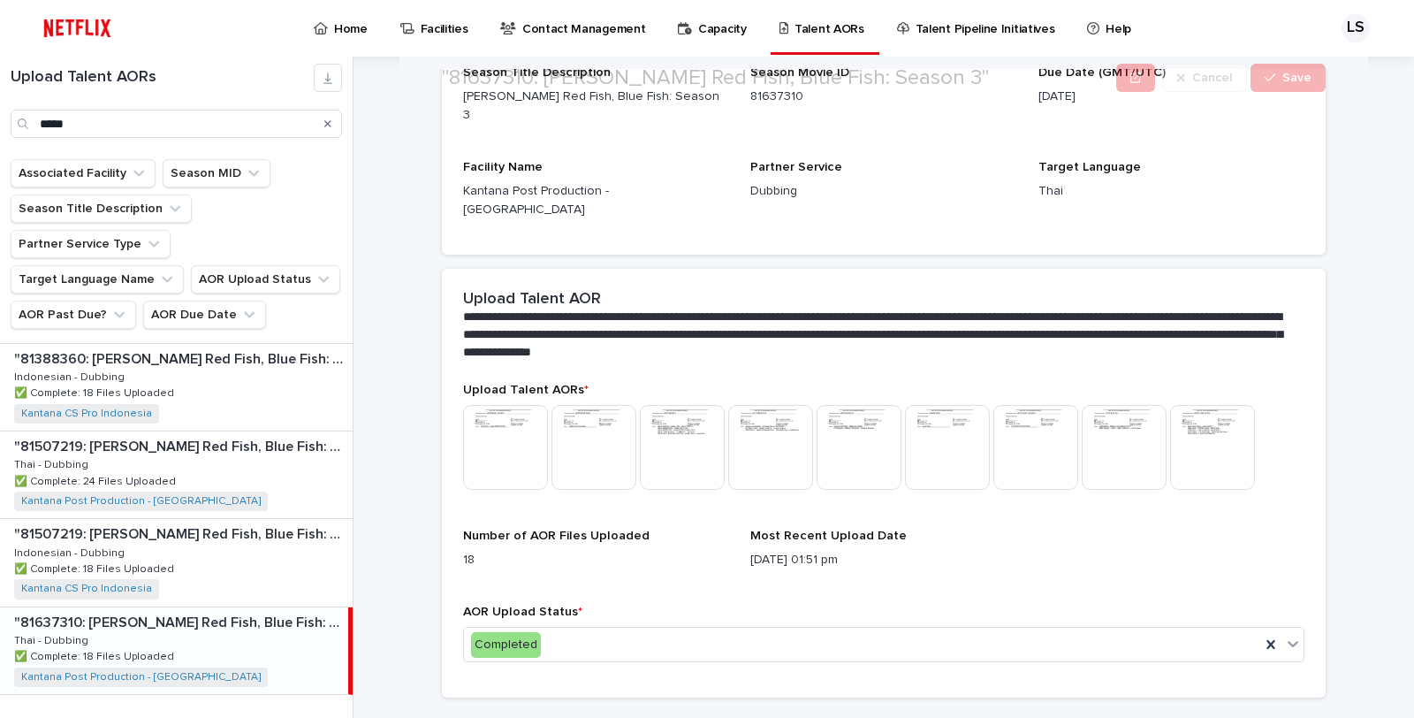
scroll to position [289, 0]
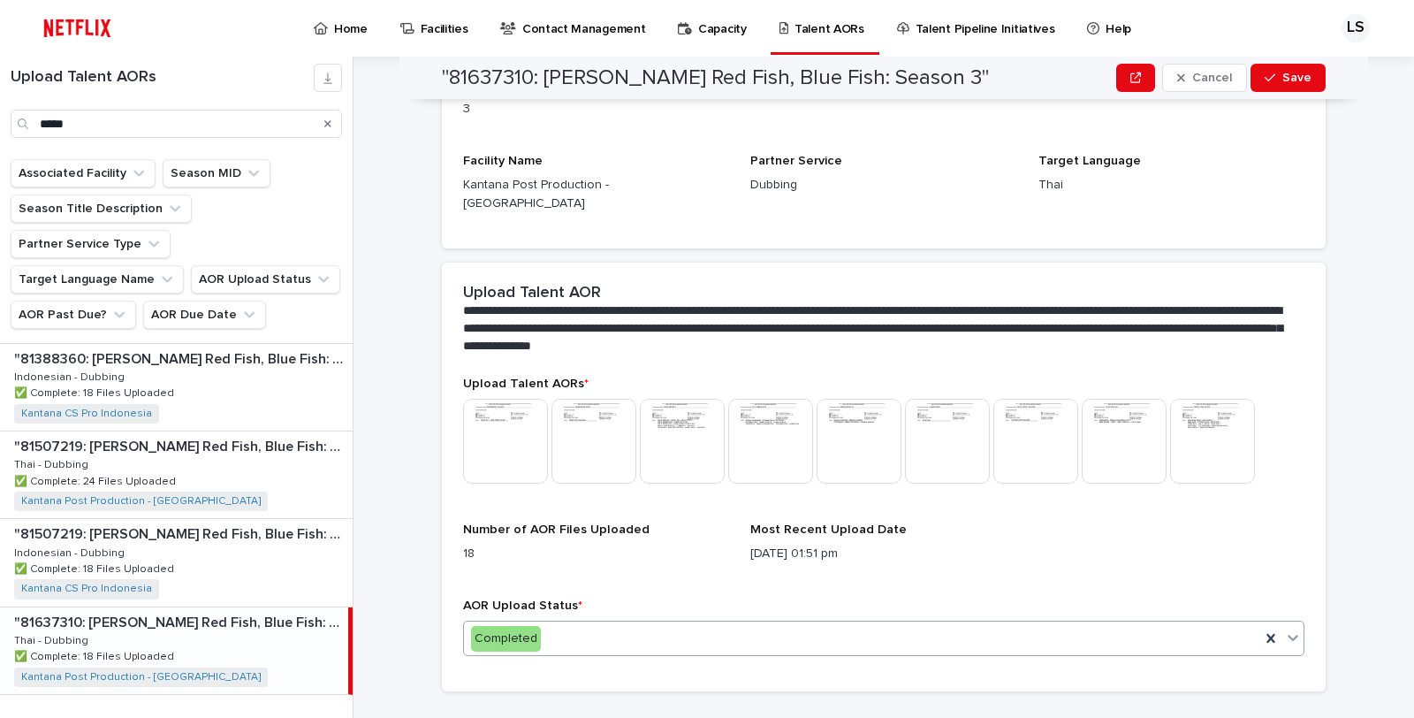
click at [1287, 635] on icon at bounding box center [1292, 638] width 11 height 6
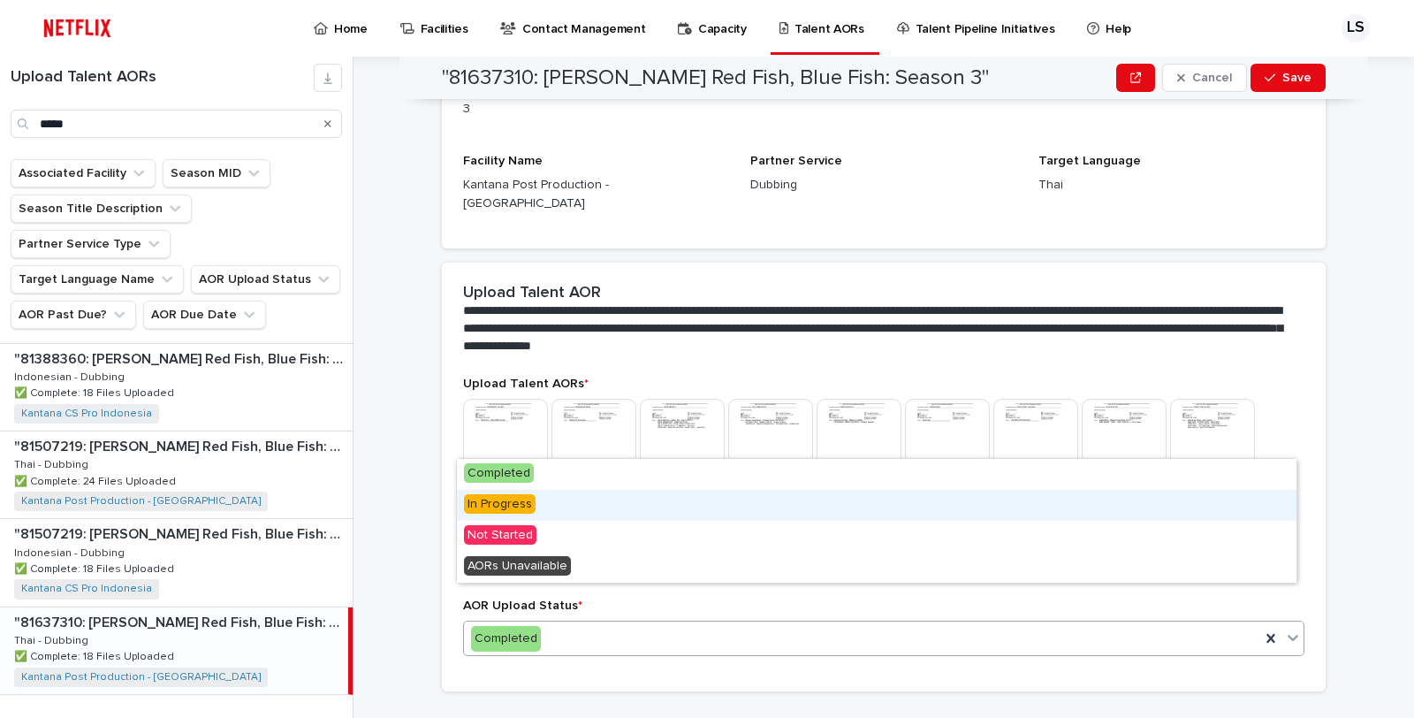
click at [727, 510] on div "In Progress" at bounding box center [876, 505] width 839 height 31
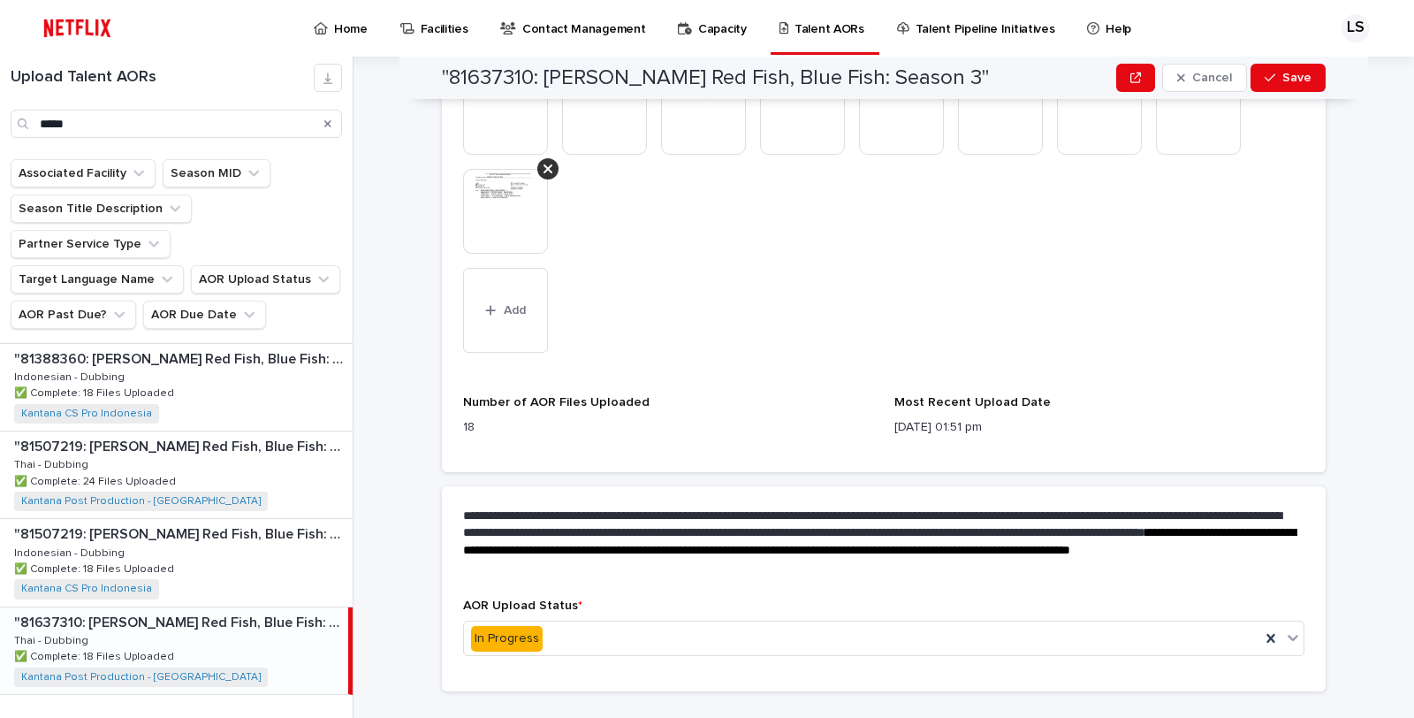
scroll to position [0, 0]
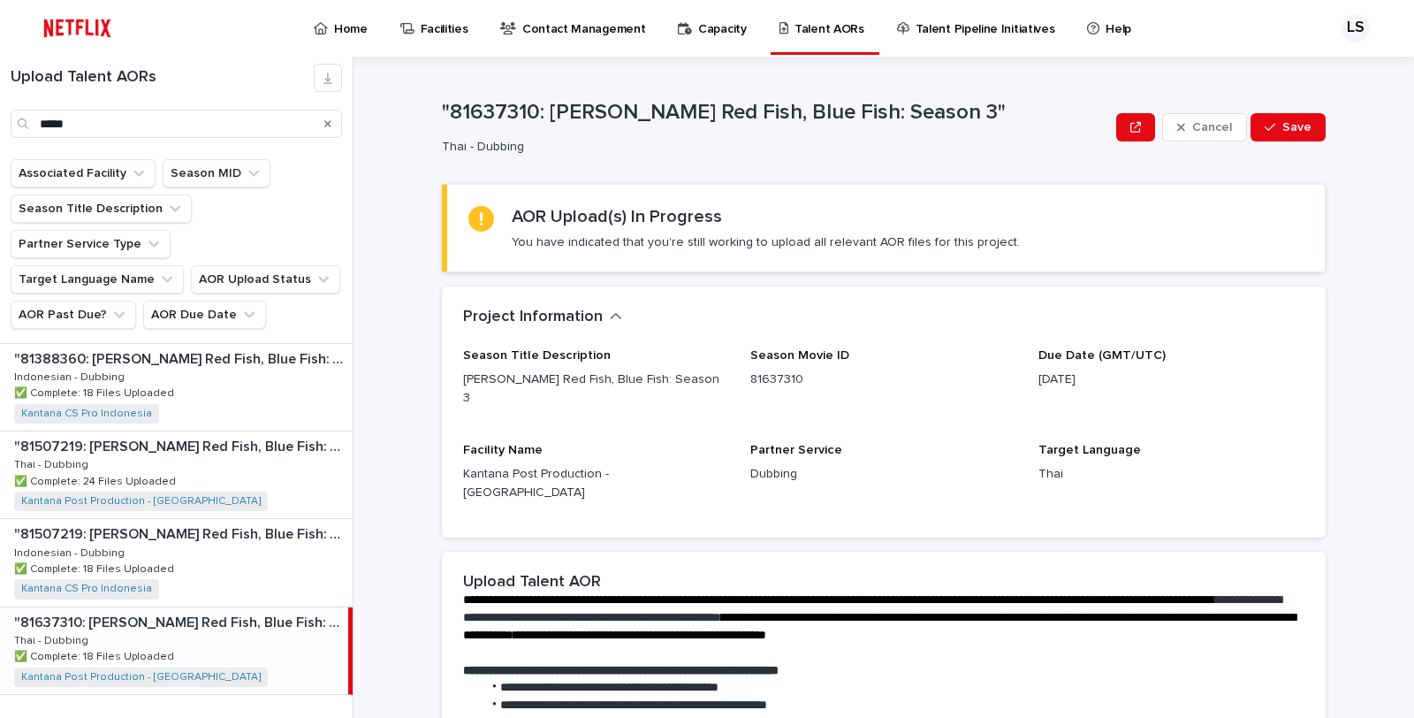
click at [1399, 338] on div "**********" at bounding box center [894, 387] width 1039 height 661
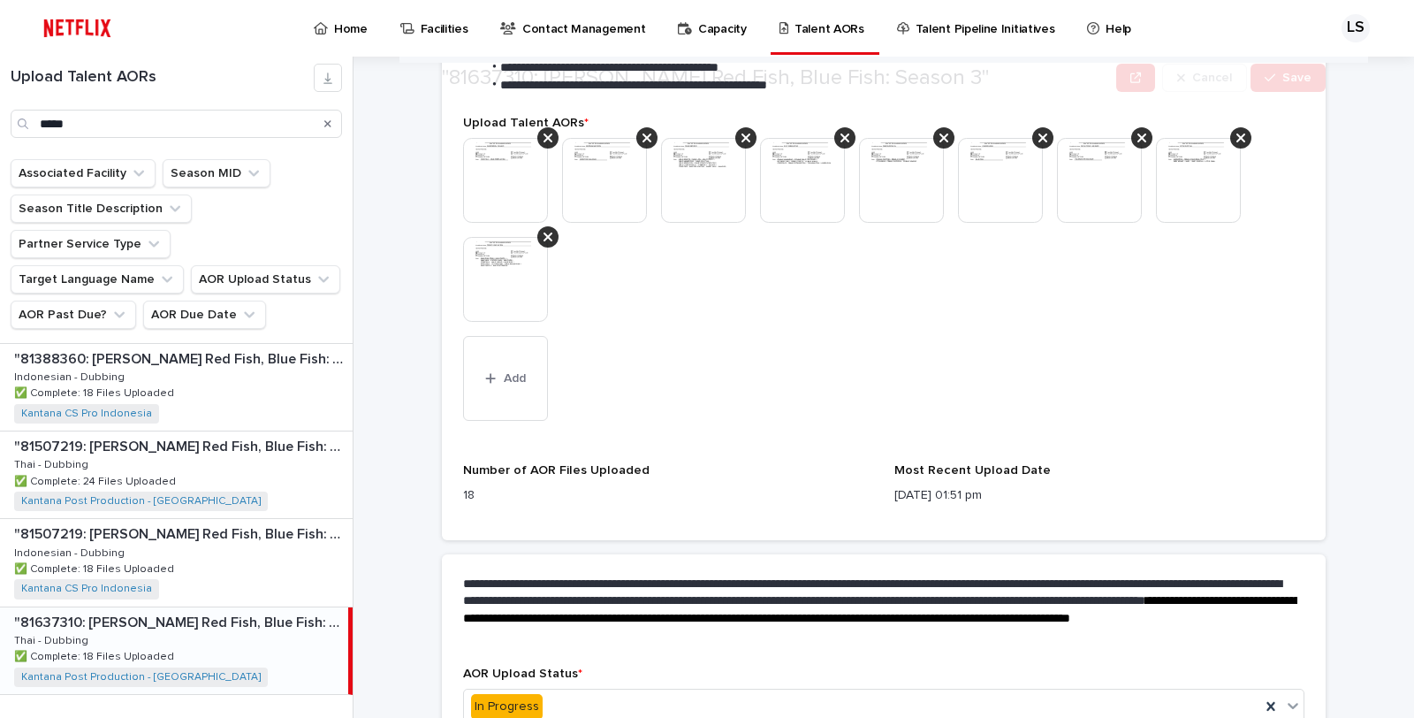
scroll to position [687, 0]
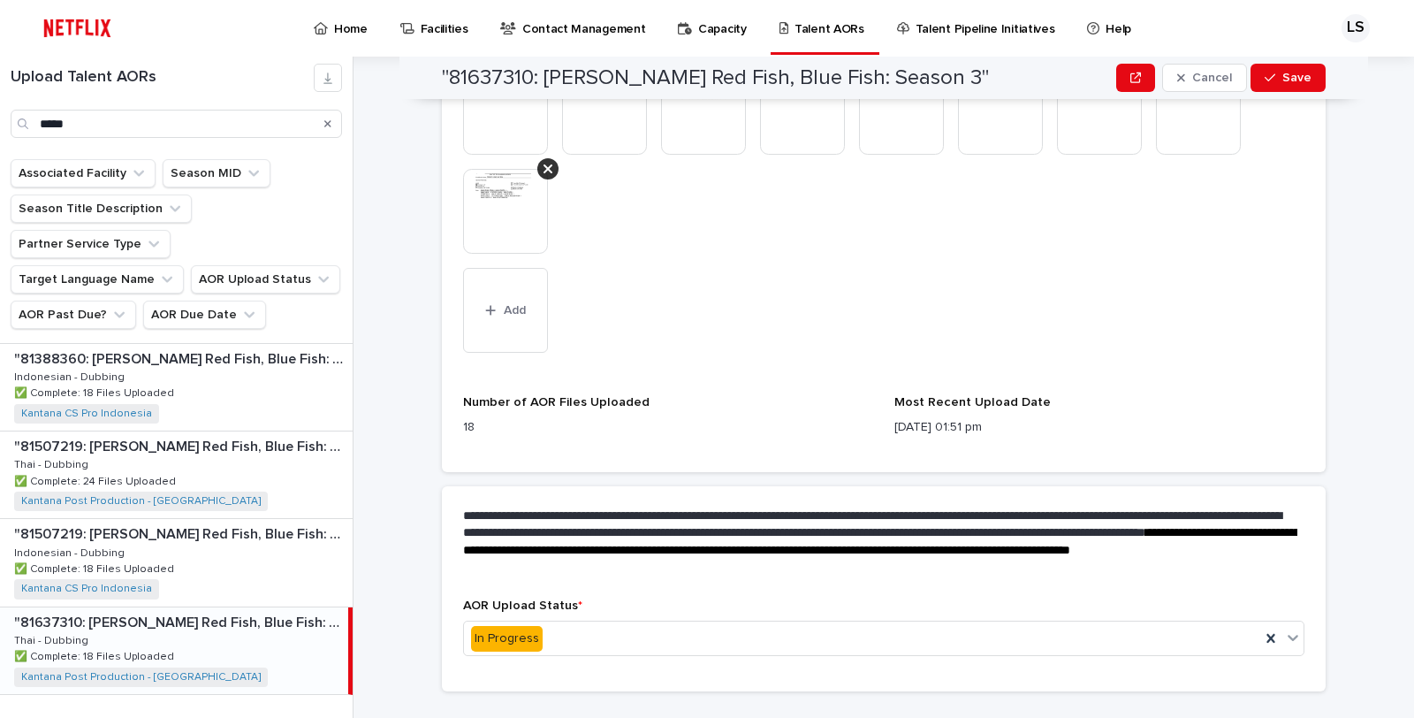
click at [500, 171] on img at bounding box center [505, 211] width 85 height 85
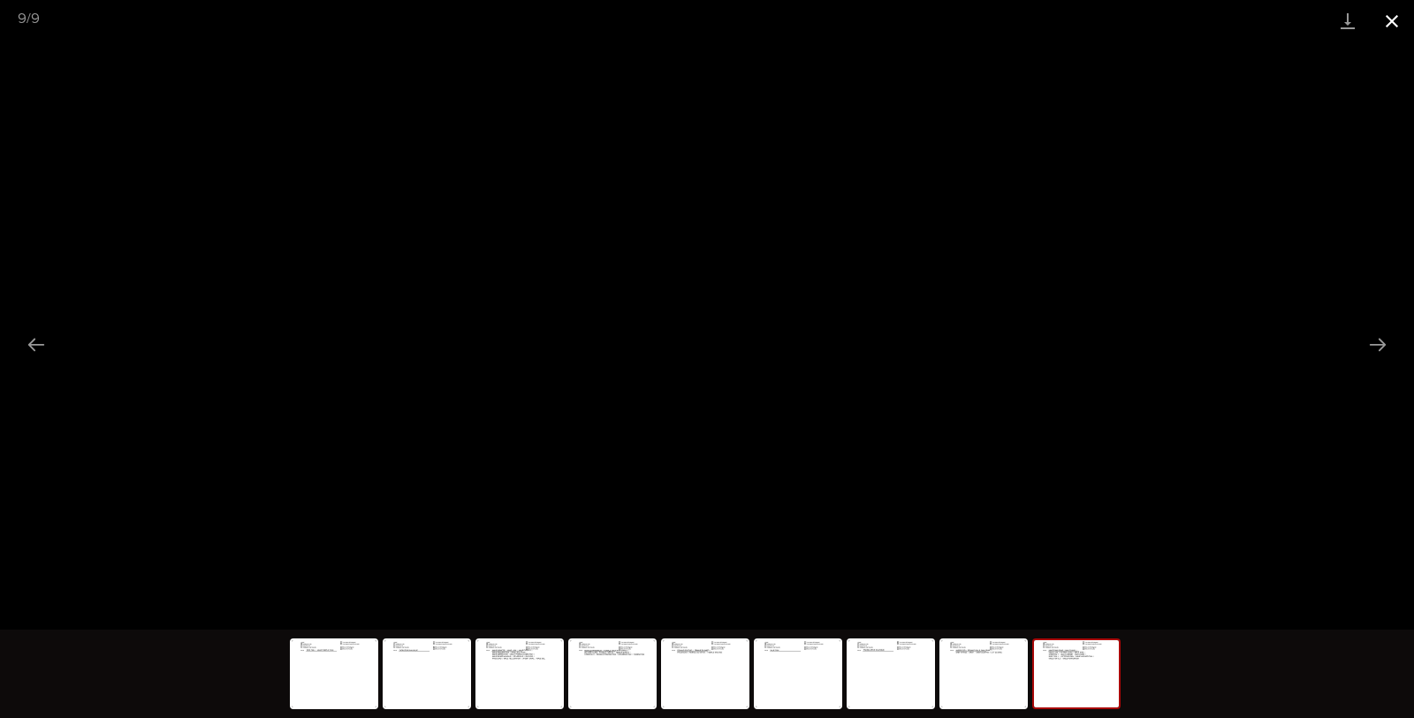
click at [1394, 15] on button "Close gallery" at bounding box center [1392, 21] width 44 height 42
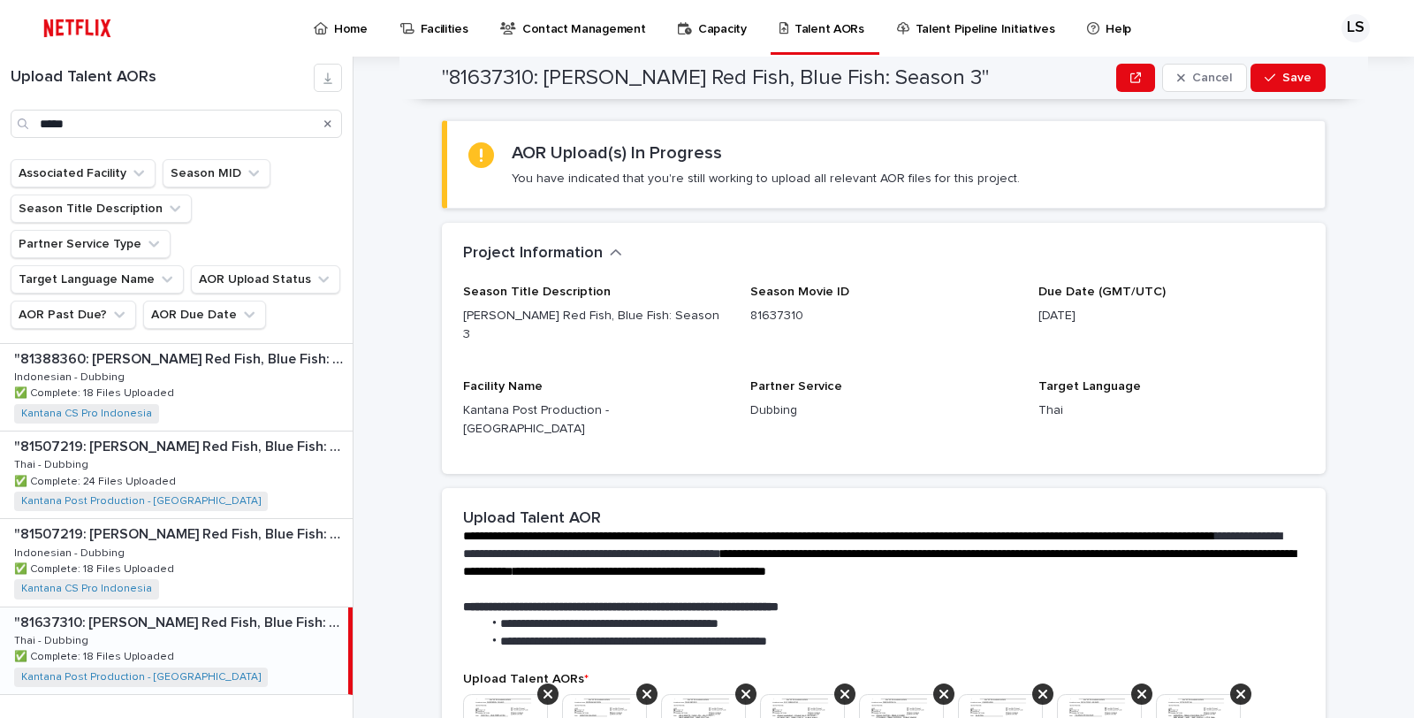
scroll to position [0, 0]
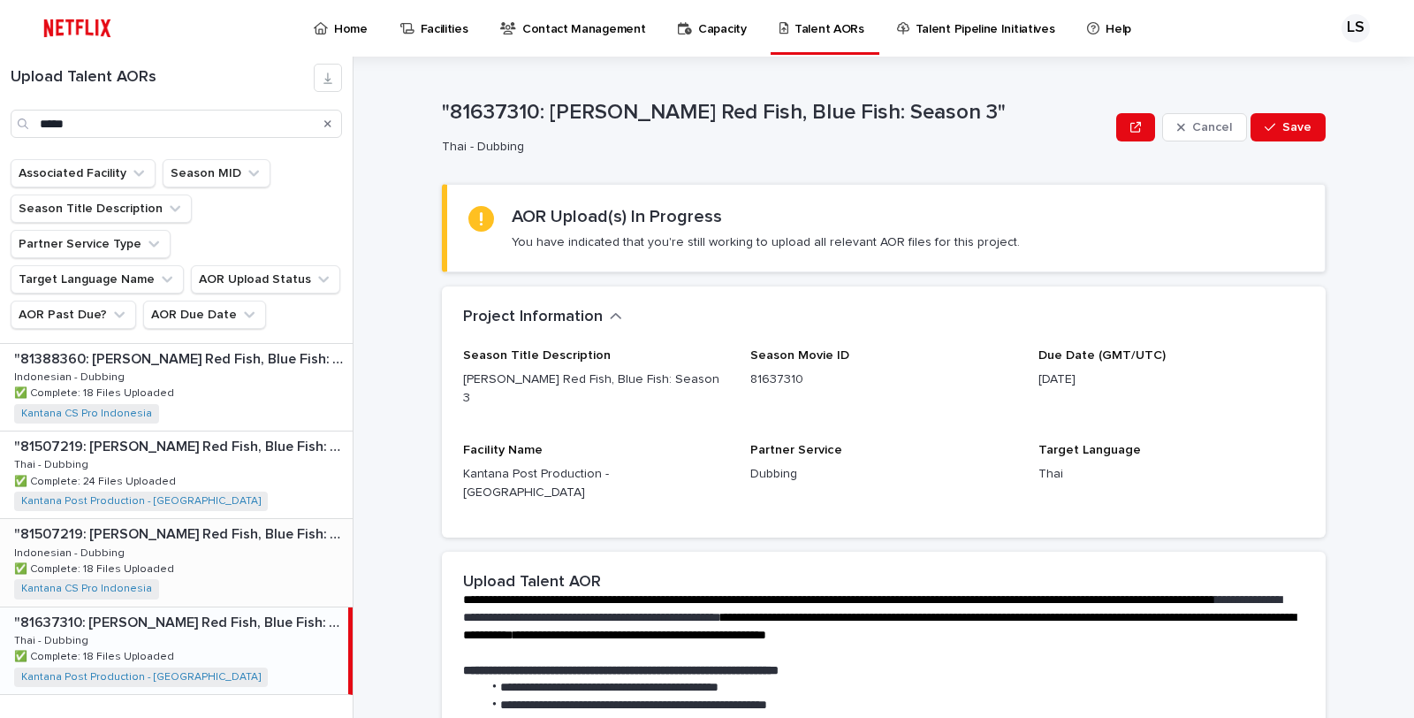
drag, startPoint x: 234, startPoint y: 543, endPoint x: 212, endPoint y: 543, distance: 22.1
click at [233, 543] on div ""81507219: [PERSON_NAME] Red Fish, Blue Fish: Season 2" "81507219: [PERSON_NAME…" at bounding box center [176, 562] width 353 height 87
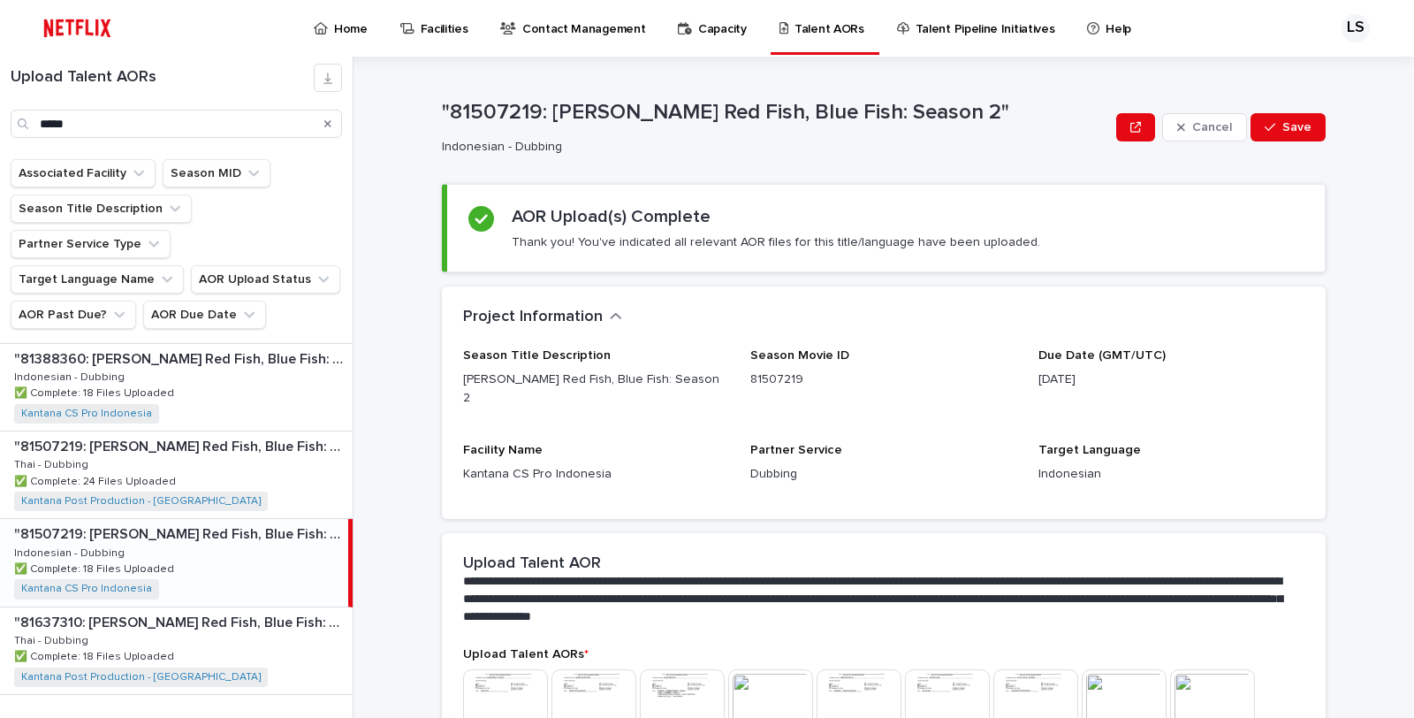
click at [239, 477] on div ""81507219: [PERSON_NAME] Red Fish, Blue Fish: Season 2" "81507219: [PERSON_NAME…" at bounding box center [176, 474] width 353 height 87
drag, startPoint x: 224, startPoint y: 514, endPoint x: 239, endPoint y: 484, distance: 33.6
click at [224, 519] on div ""81507219: [PERSON_NAME] Red Fish, Blue Fish: Season 2" "81507219: [PERSON_NAME…" at bounding box center [176, 562] width 353 height 87
click at [239, 446] on div ""81507219: [PERSON_NAME] Red Fish, Blue Fish: Season 2" "81507219: [PERSON_NAME…" at bounding box center [176, 474] width 353 height 87
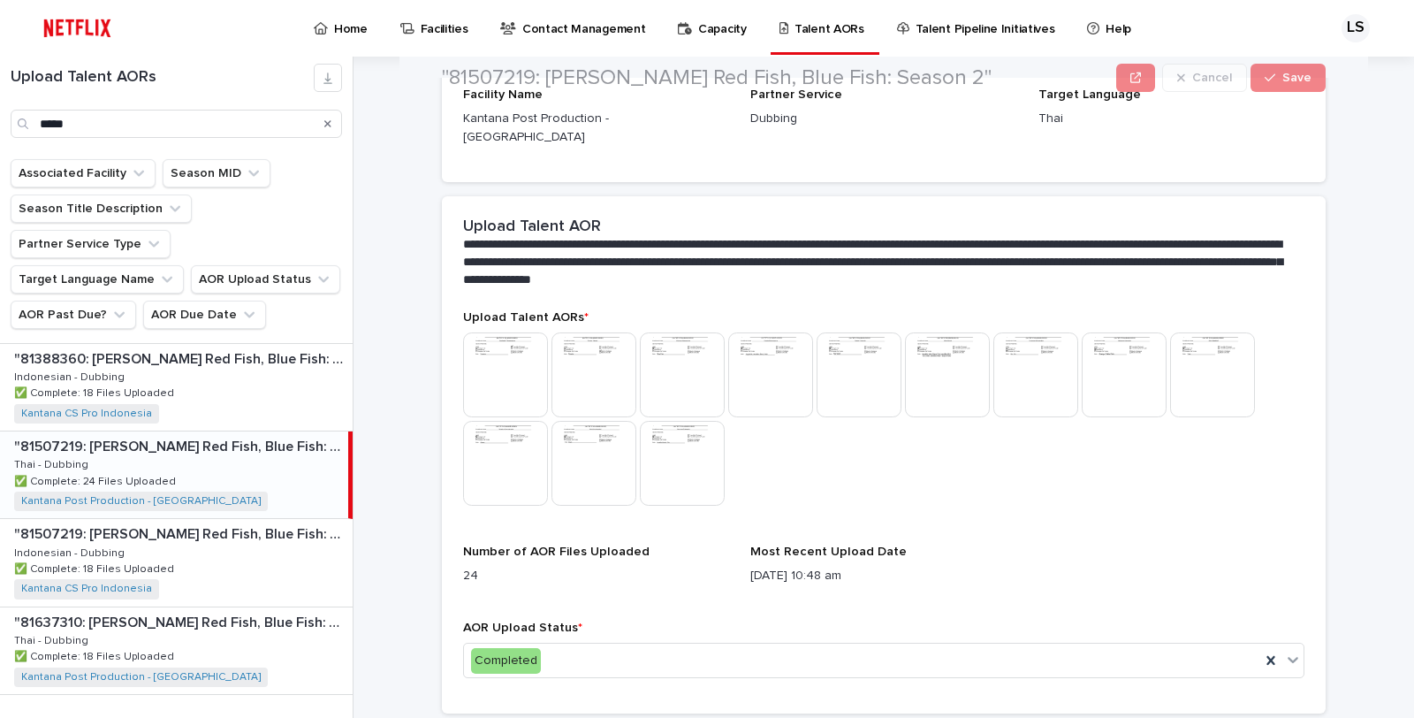
scroll to position [360, 0]
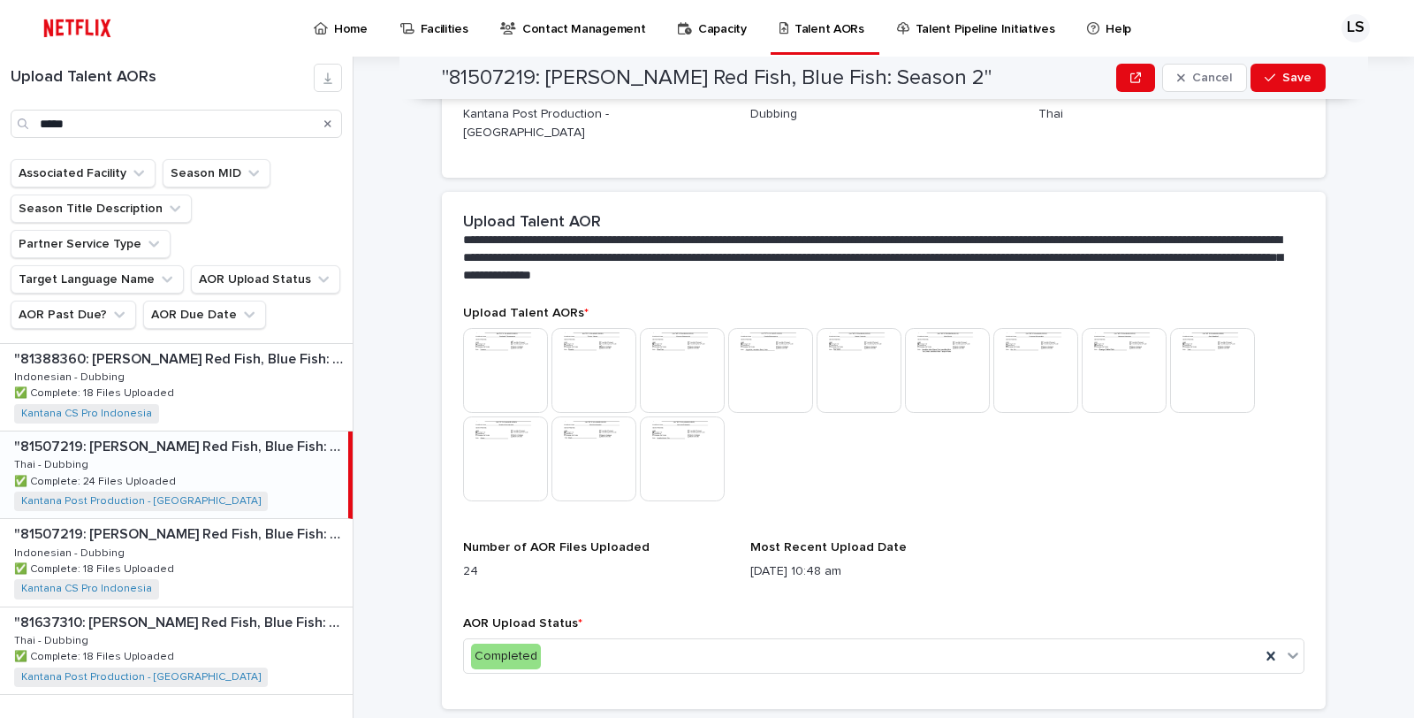
click at [497, 350] on img at bounding box center [505, 370] width 85 height 85
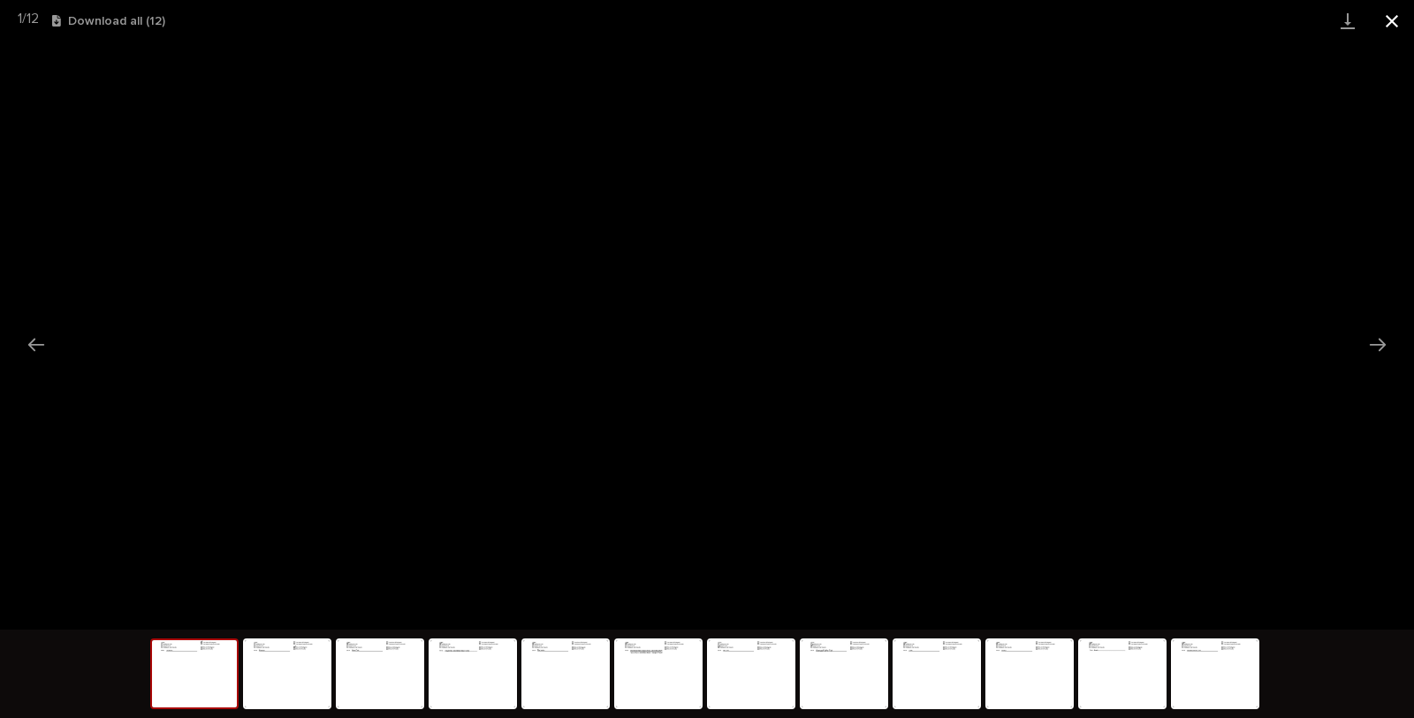
click at [1389, 20] on button "Close gallery" at bounding box center [1392, 21] width 44 height 42
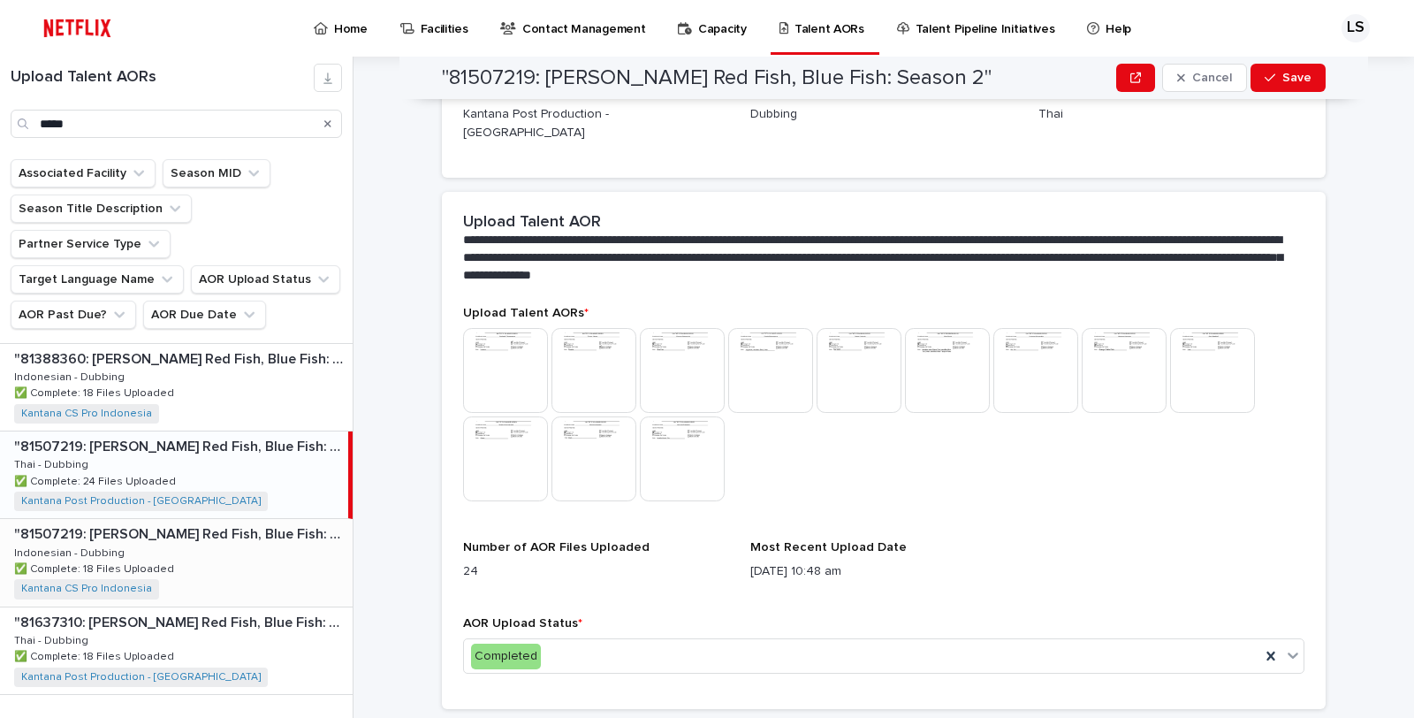
click at [247, 522] on div ""81507219: [PERSON_NAME] Red Fish, Blue Fish: Season 2" "81507219: [PERSON_NAME…" at bounding box center [176, 562] width 353 height 87
